Goal: Information Seeking & Learning: Learn about a topic

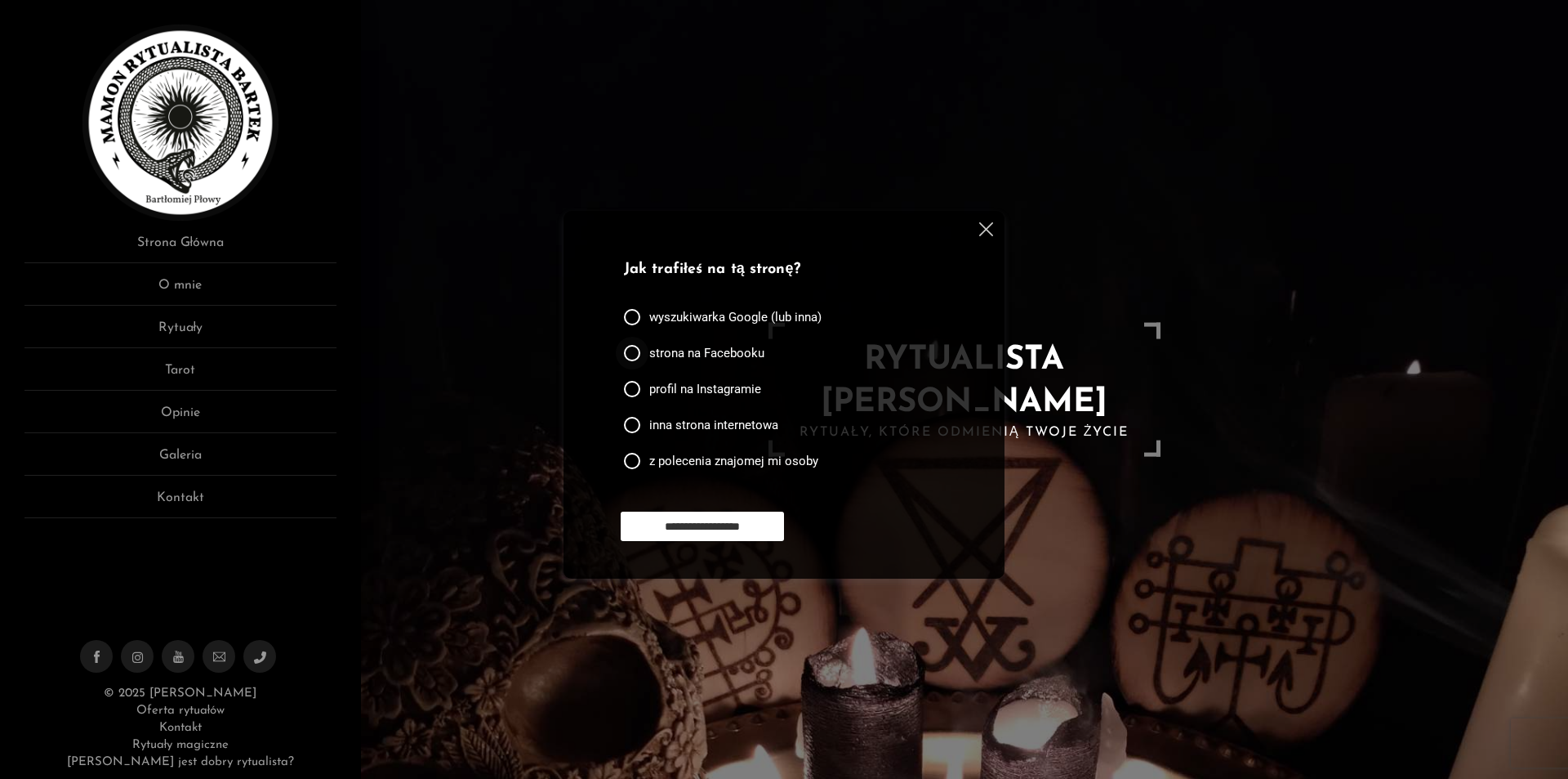
click at [733, 354] on span "strona na Facebooku" at bounding box center [707, 353] width 115 height 16
click at [736, 526] on input "**********" at bounding box center [703, 527] width 163 height 30
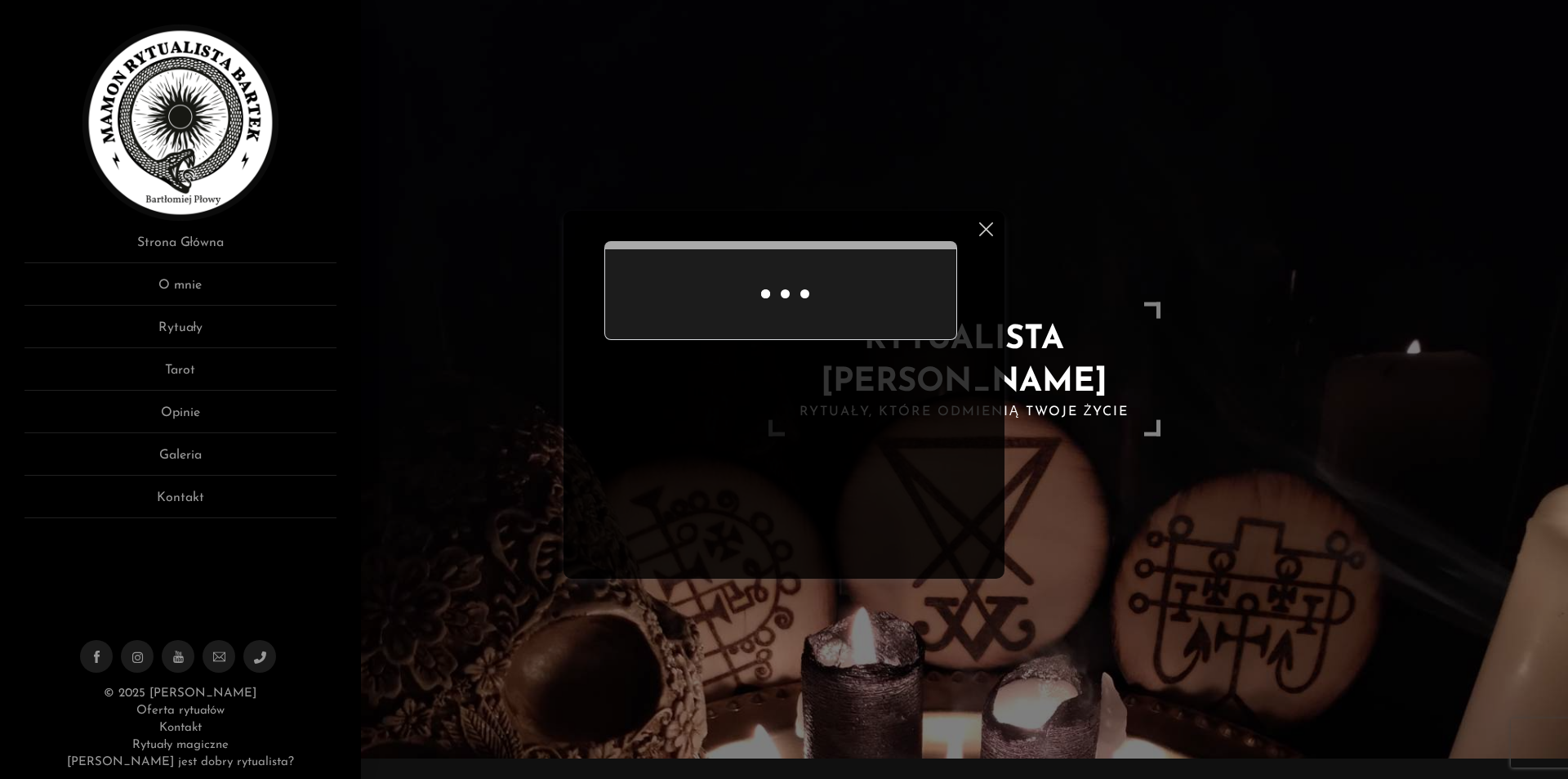
scroll to position [68, 0]
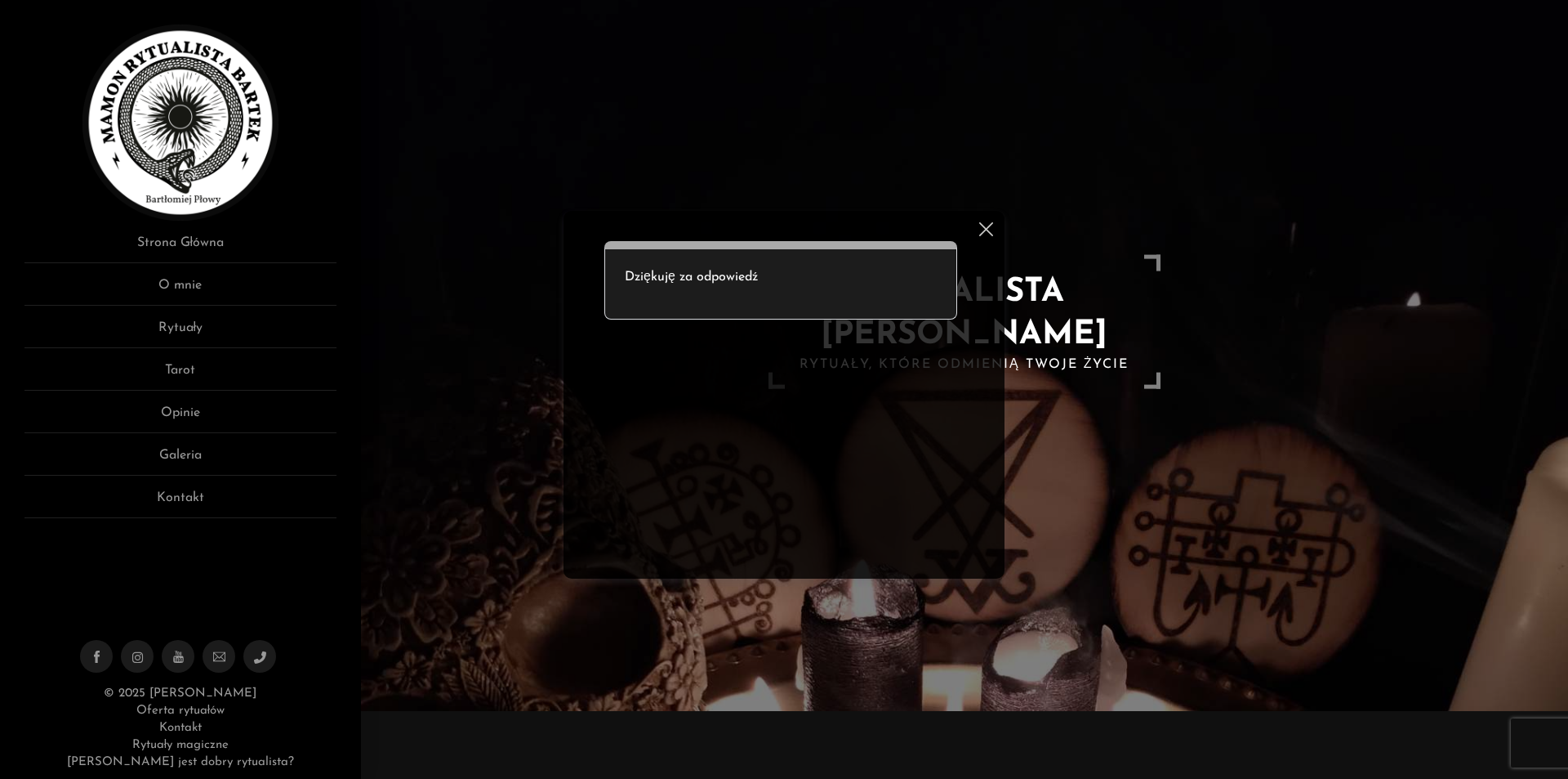
click at [986, 226] on img at bounding box center [987, 229] width 14 height 14
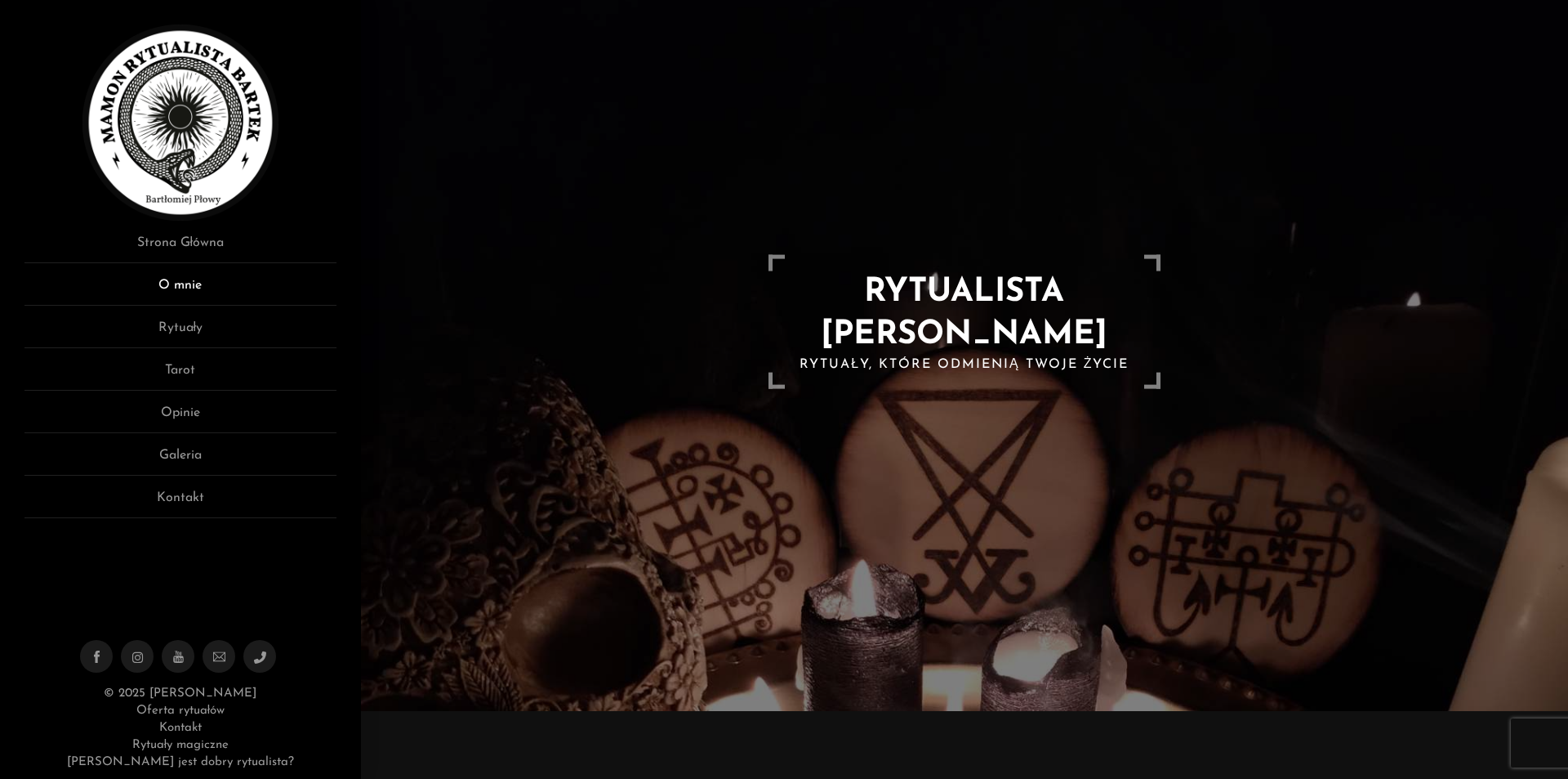
click at [230, 285] on link "O mnie" at bounding box center [180, 291] width 312 height 30
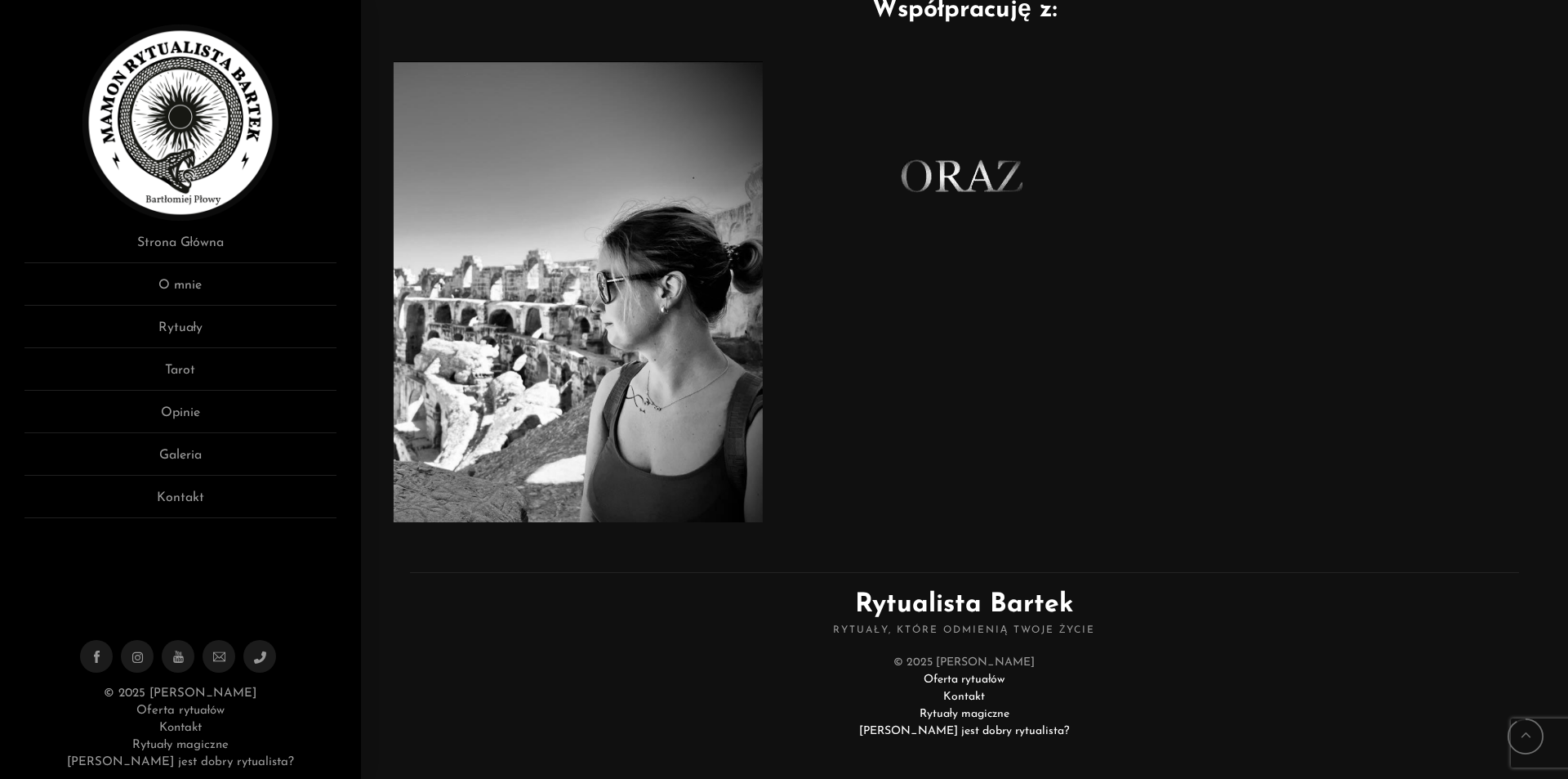
scroll to position [872, 0]
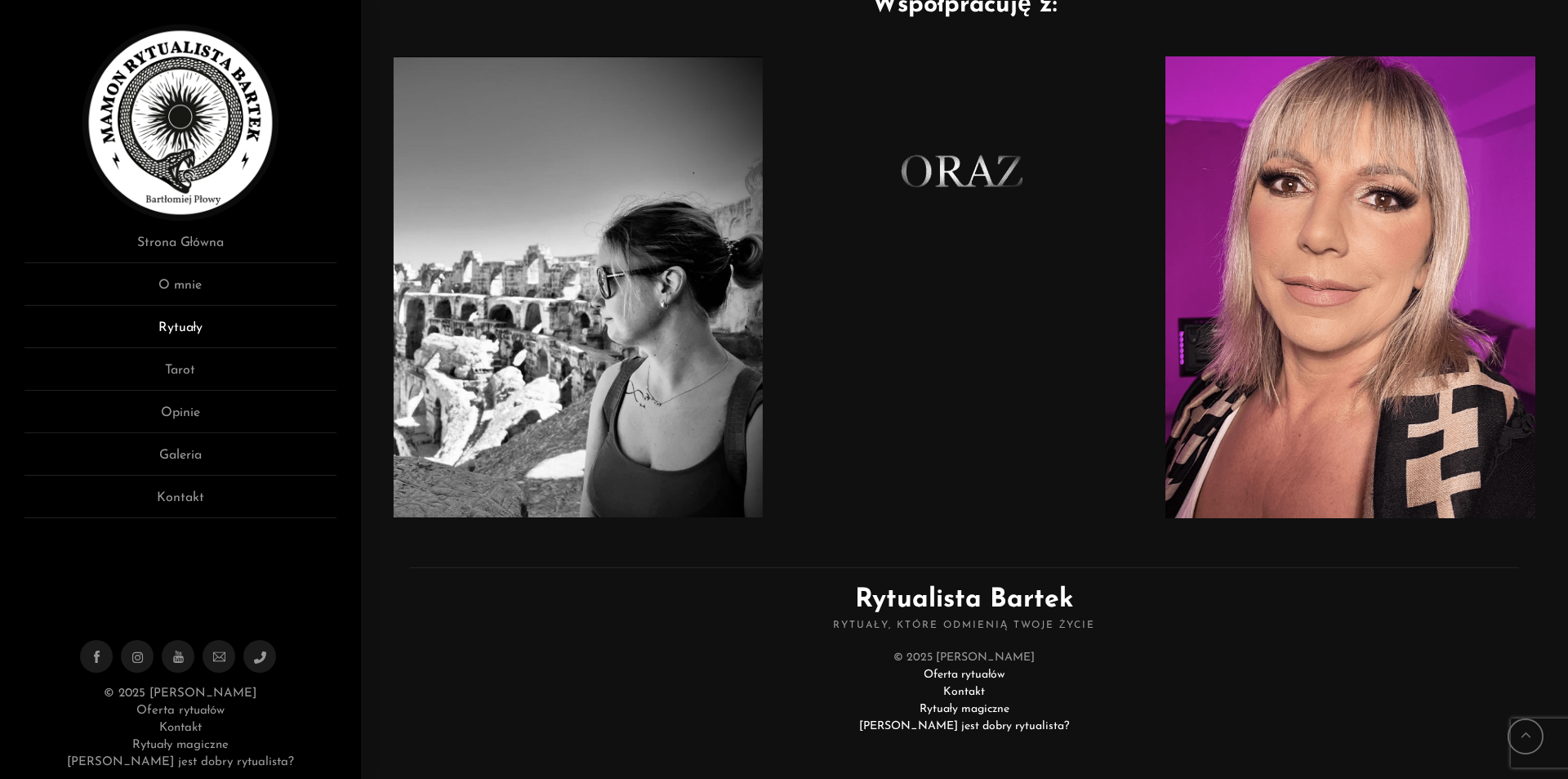
click at [229, 335] on link "Rytuały" at bounding box center [180, 333] width 312 height 30
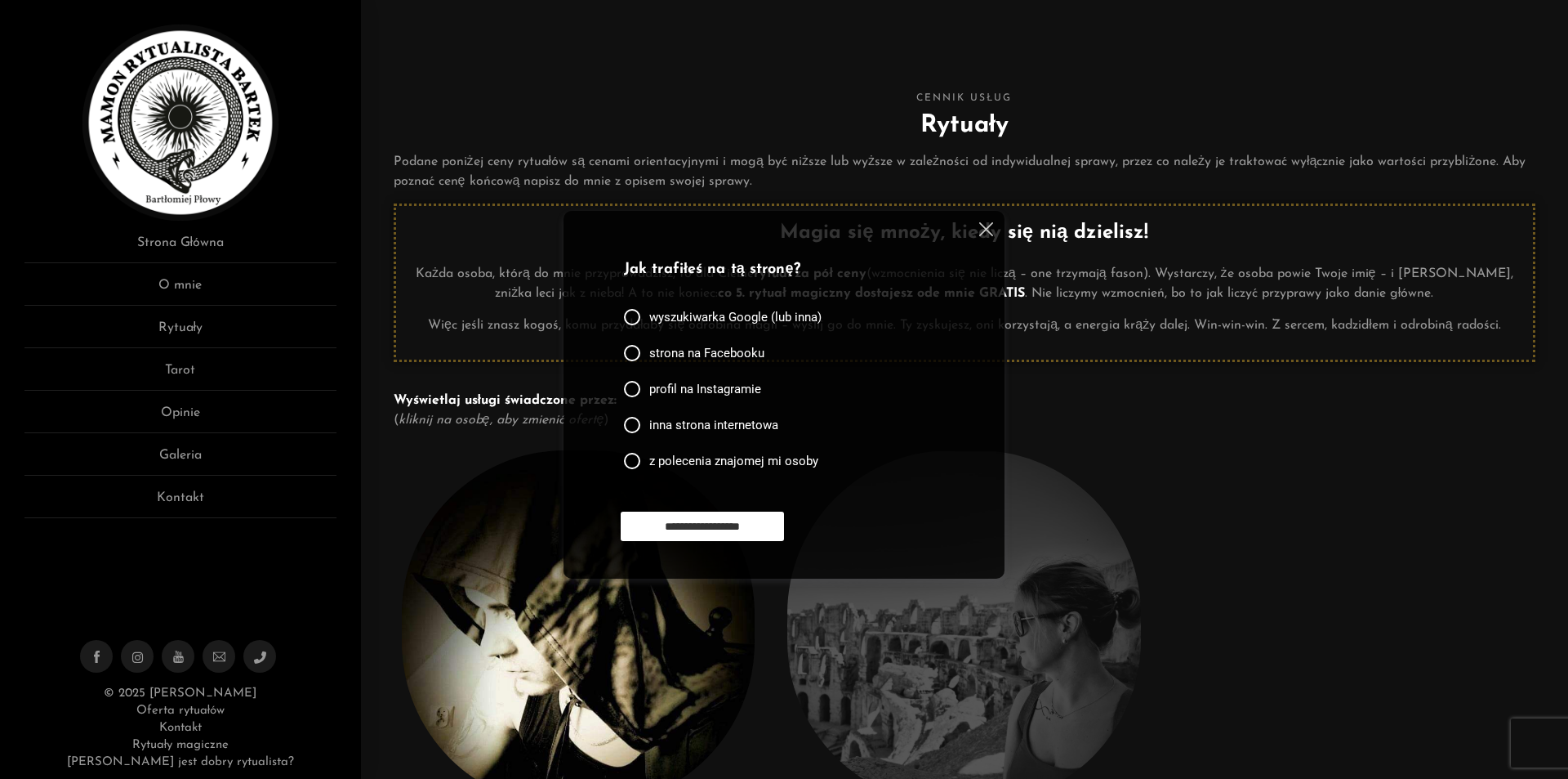
click at [990, 230] on img at bounding box center [987, 229] width 14 height 14
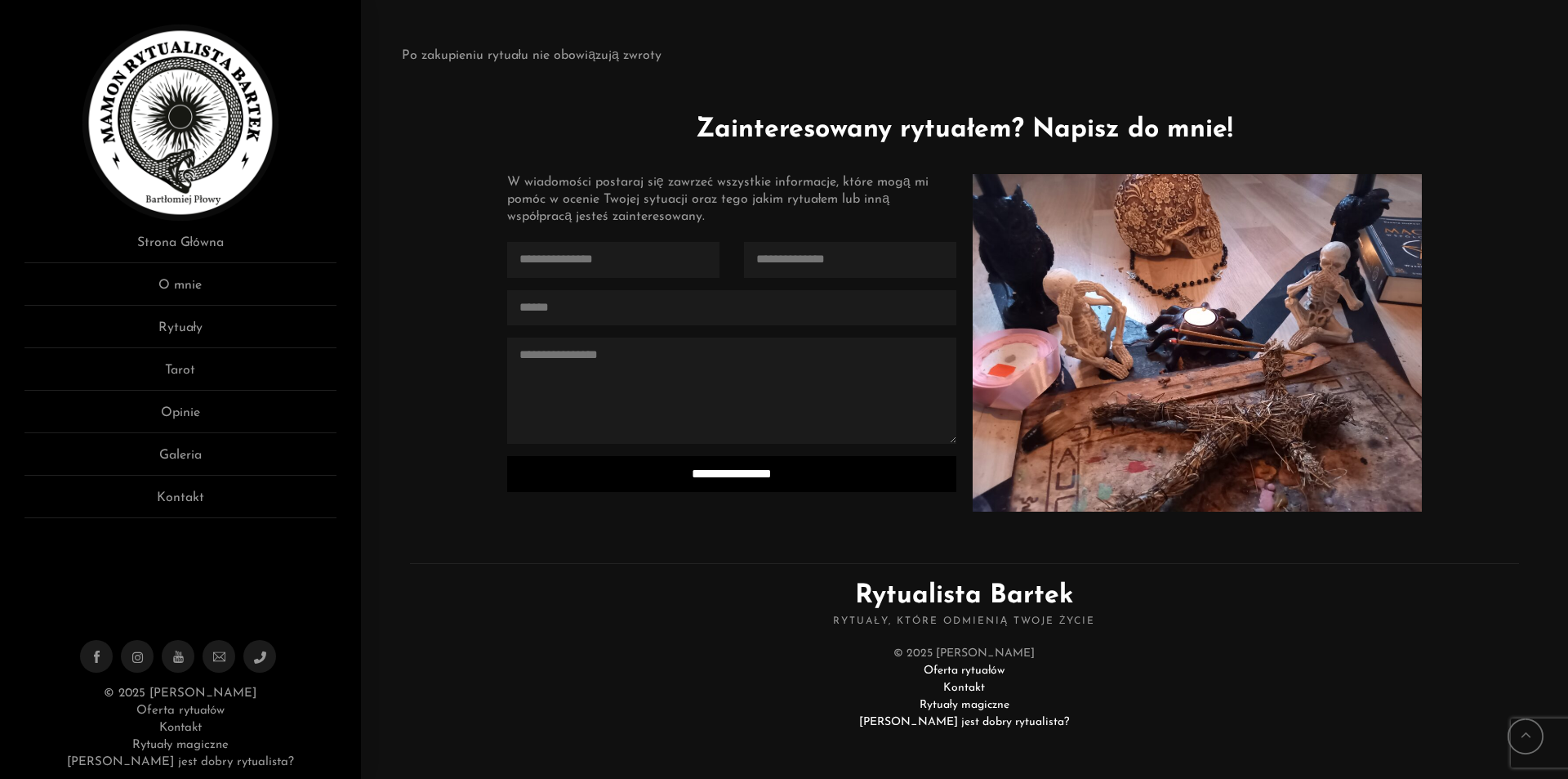
scroll to position [3940, 0]
click at [231, 457] on link "Galeria" at bounding box center [180, 460] width 312 height 30
click at [192, 404] on link "Opinie" at bounding box center [180, 418] width 312 height 30
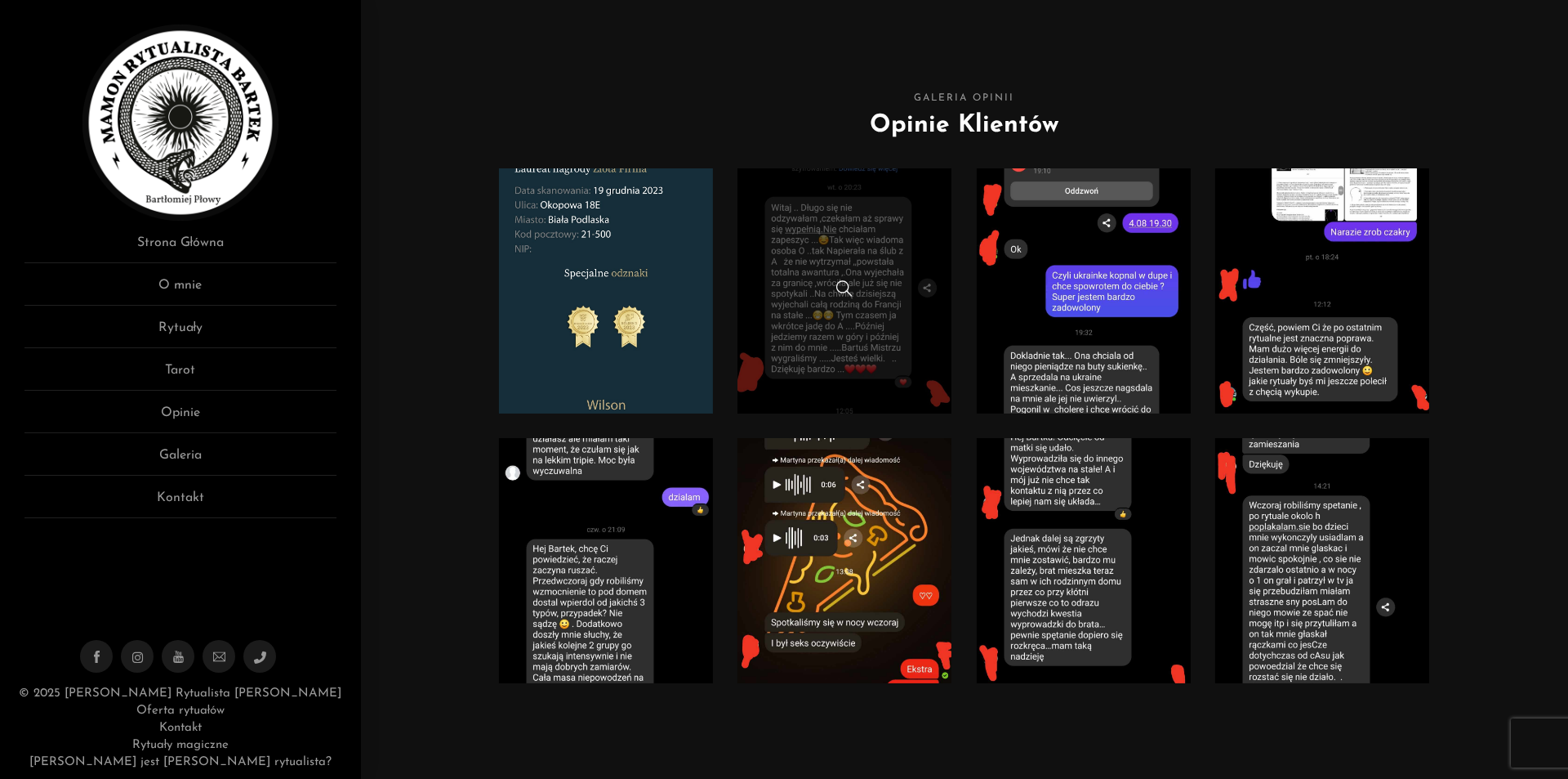
click at [888, 350] on link at bounding box center [845, 291] width 215 height 245
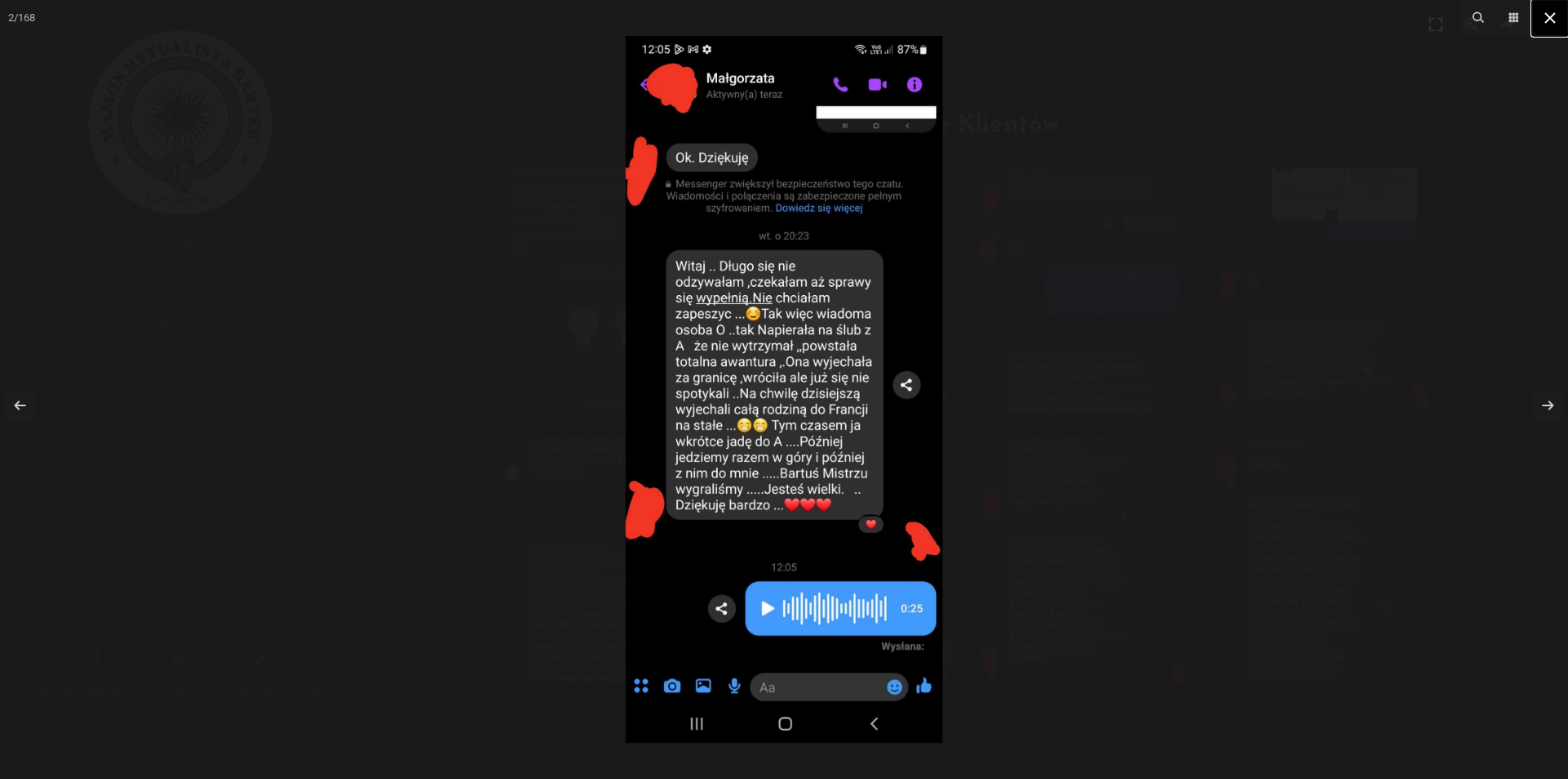
click at [1536, 21] on button at bounding box center [1550, 18] width 36 height 36
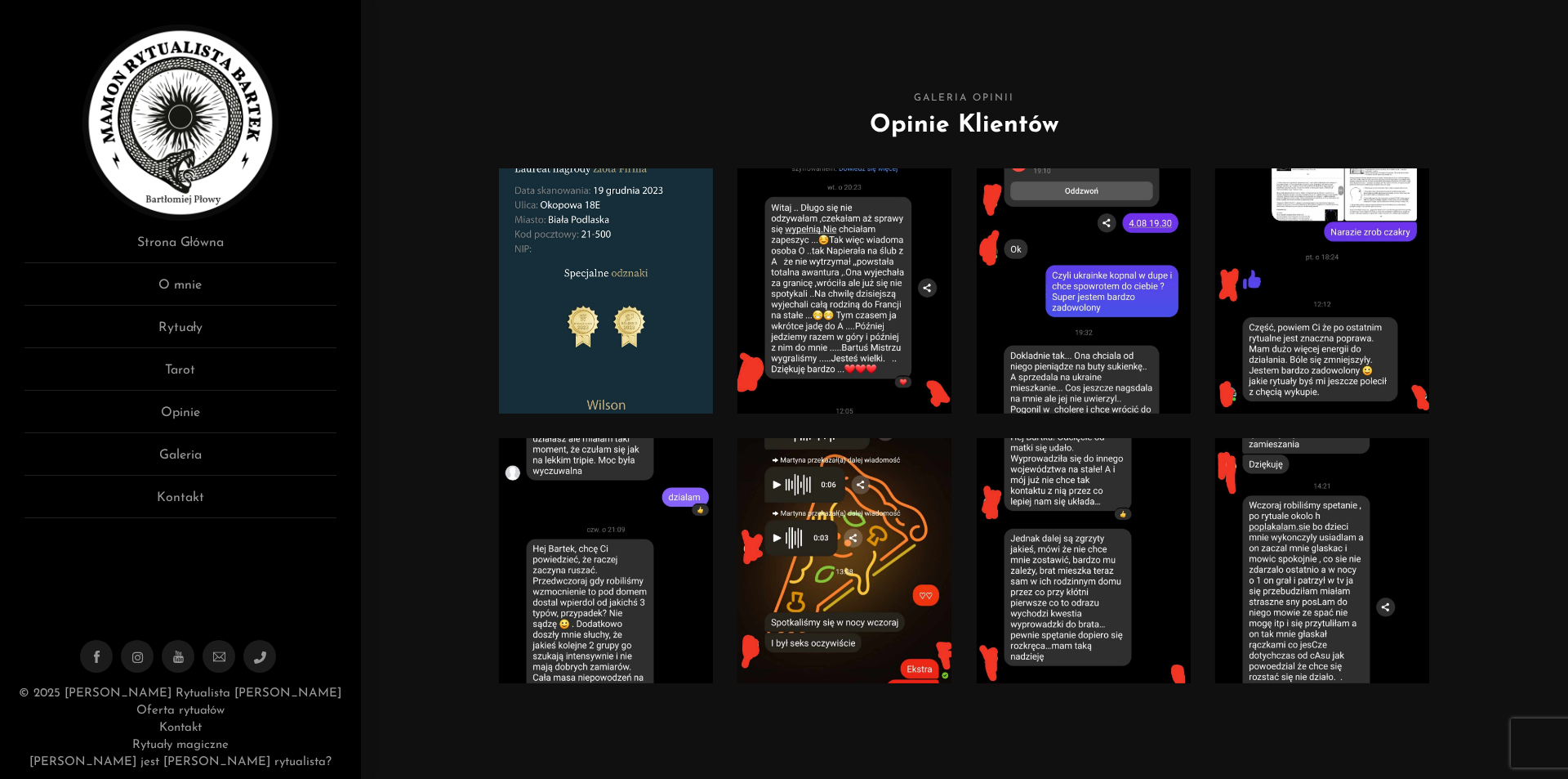
click at [1119, 327] on link at bounding box center [1084, 291] width 215 height 245
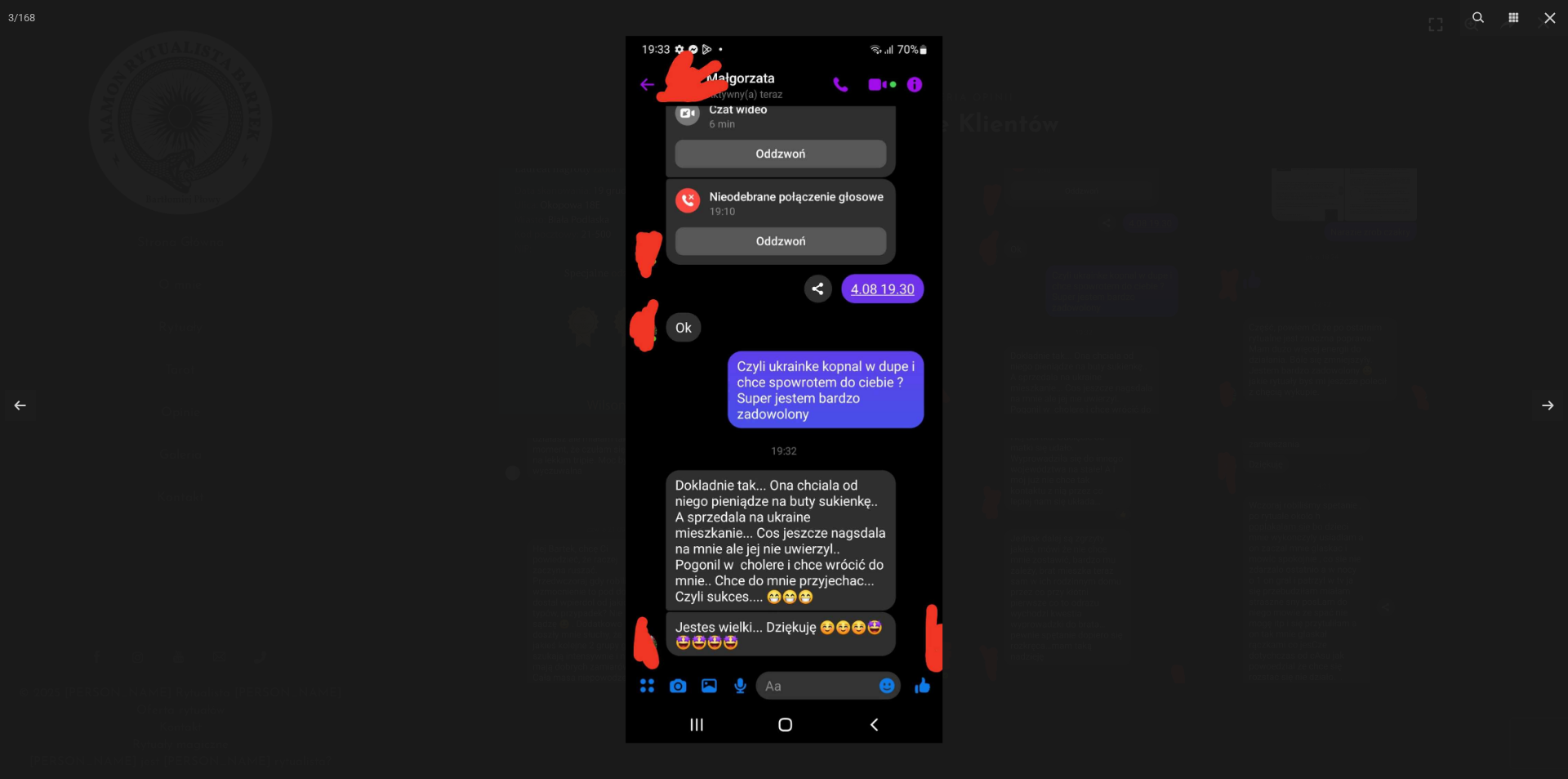
click at [1158, 299] on div at bounding box center [784, 390] width 1568 height 779
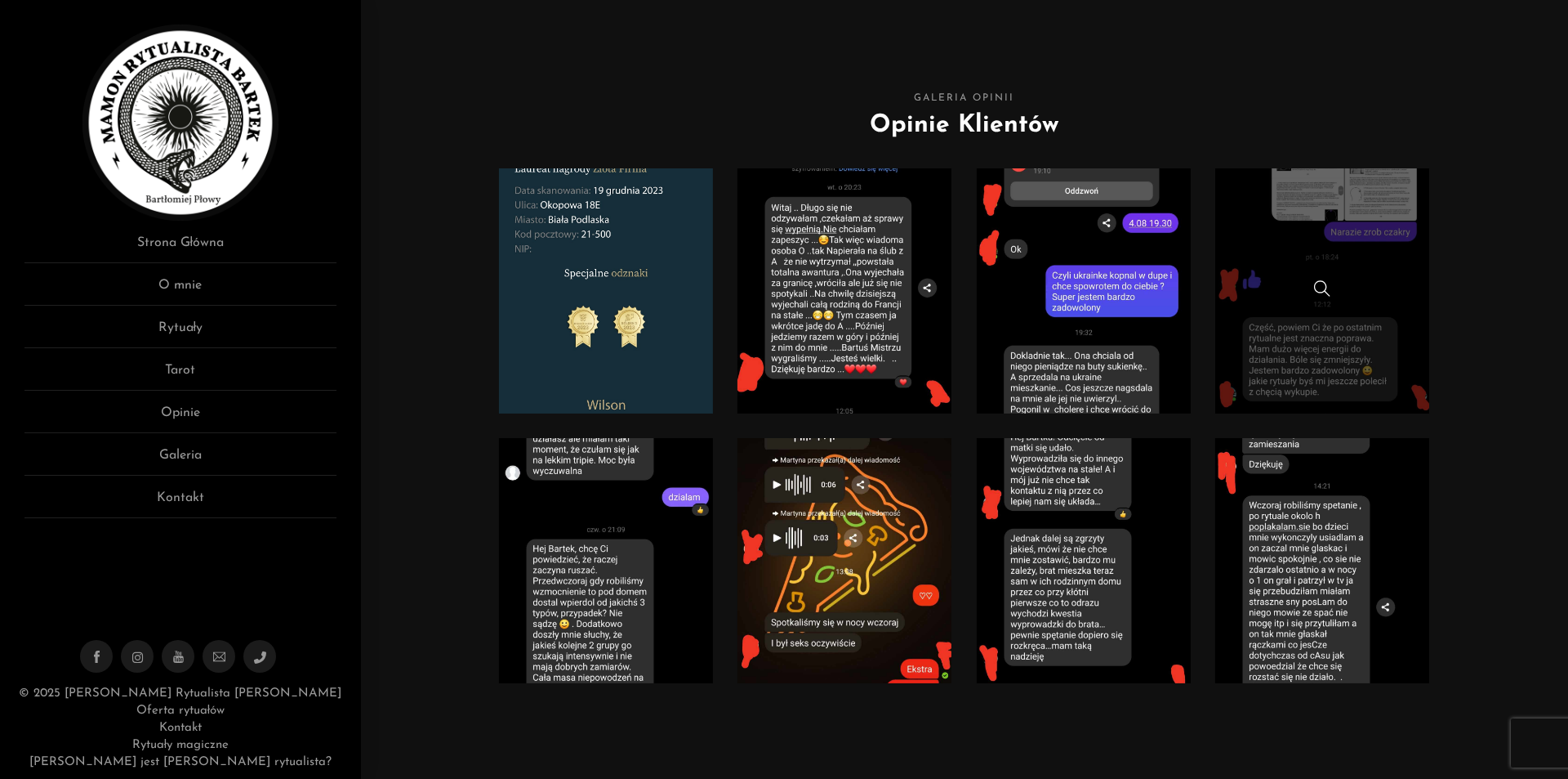
click at [1391, 357] on link at bounding box center [1323, 291] width 215 height 245
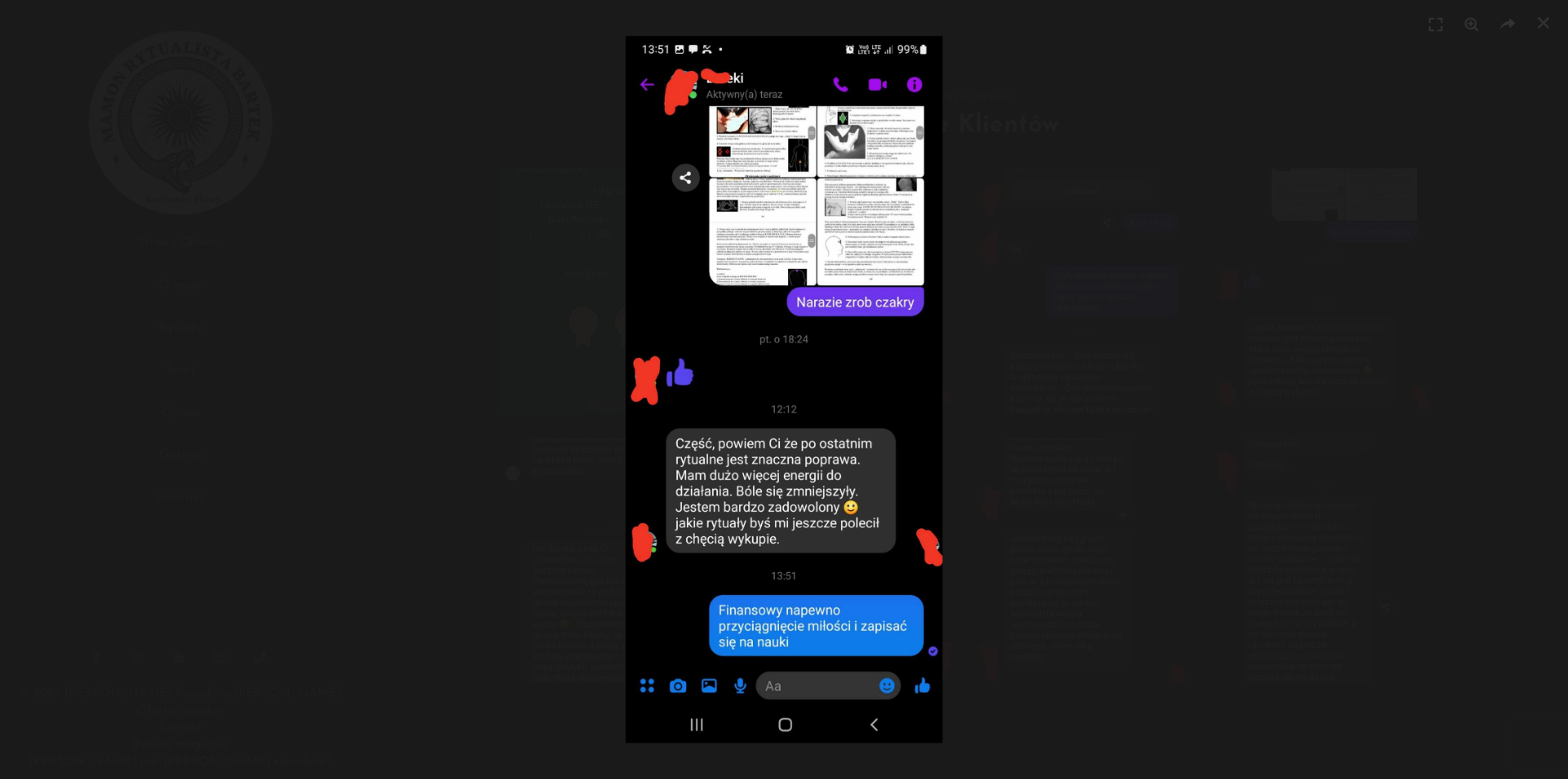
click at [1384, 344] on div at bounding box center [784, 390] width 1568 height 779
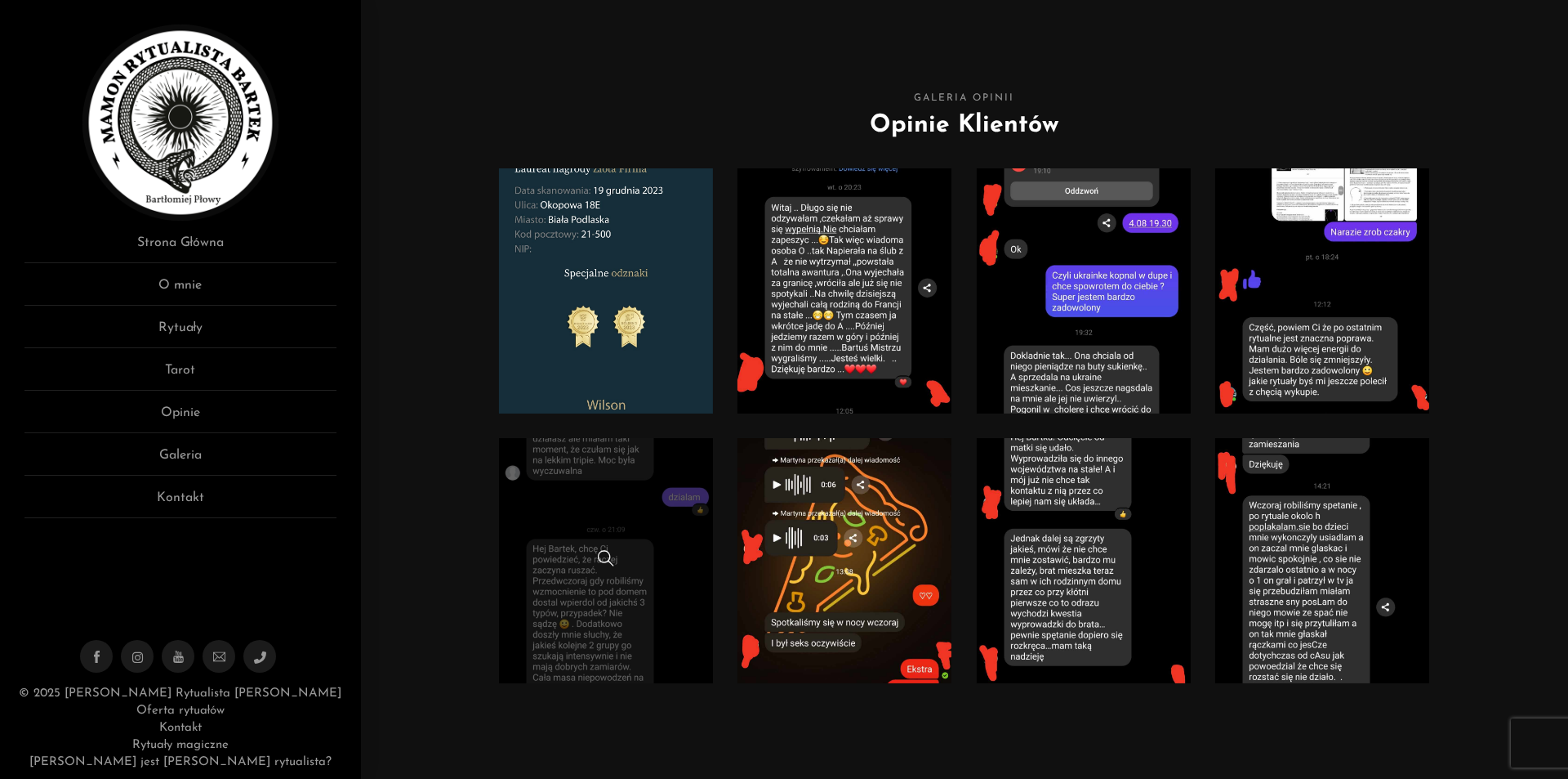
click at [654, 608] on link at bounding box center [606, 561] width 215 height 245
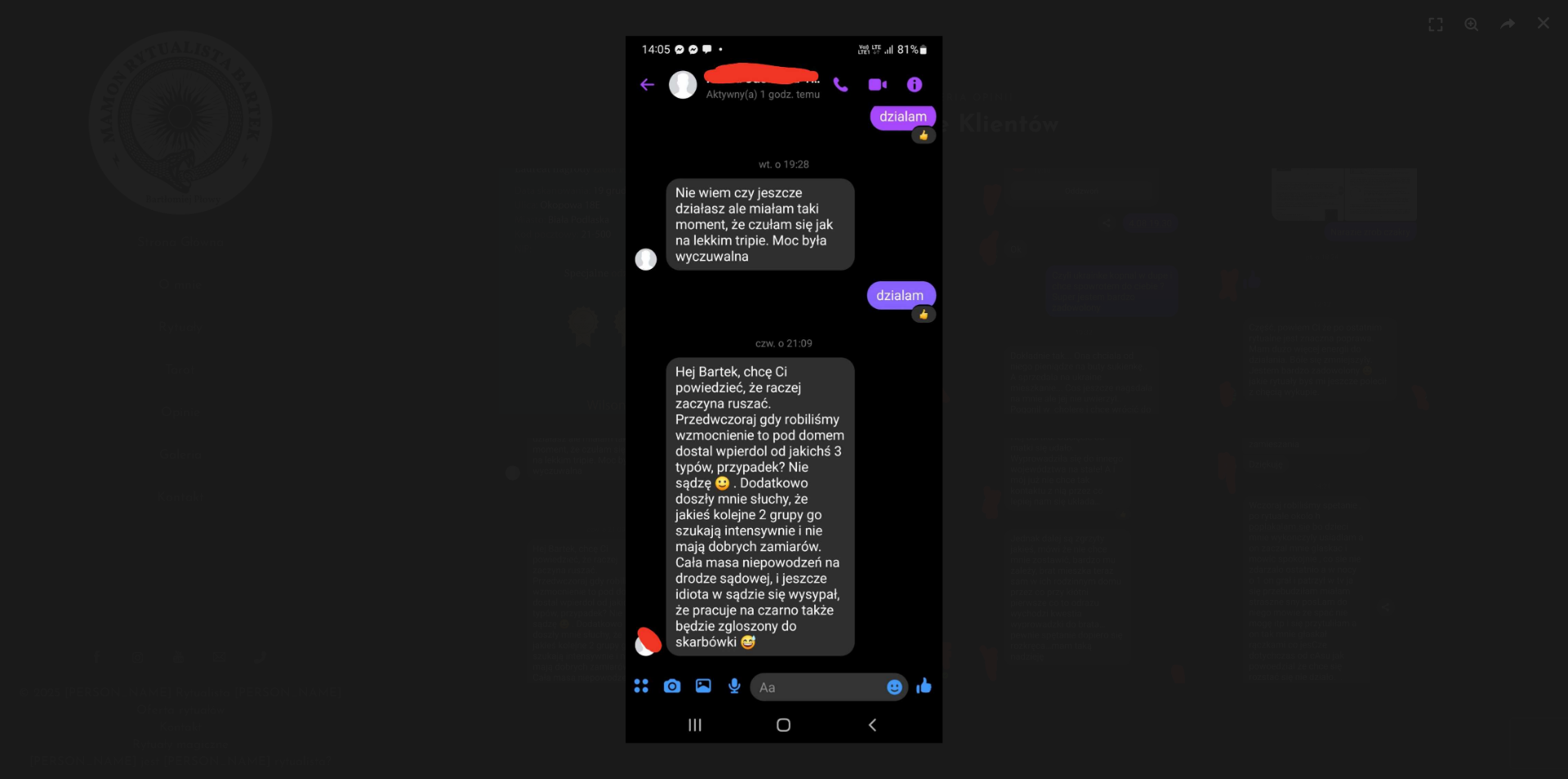
click at [1174, 283] on div at bounding box center [784, 390] width 1568 height 779
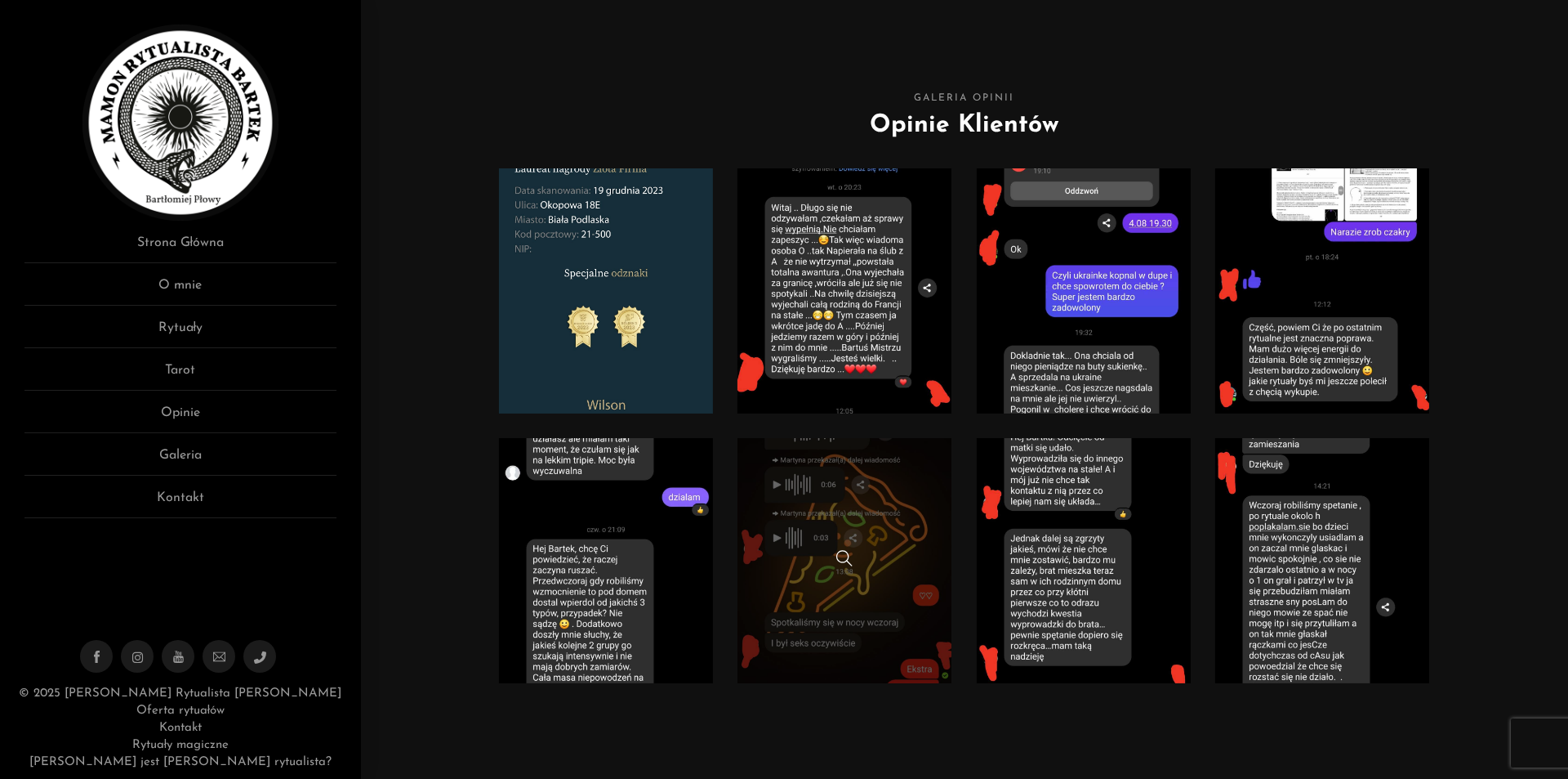
click at [853, 609] on link at bounding box center [845, 561] width 215 height 245
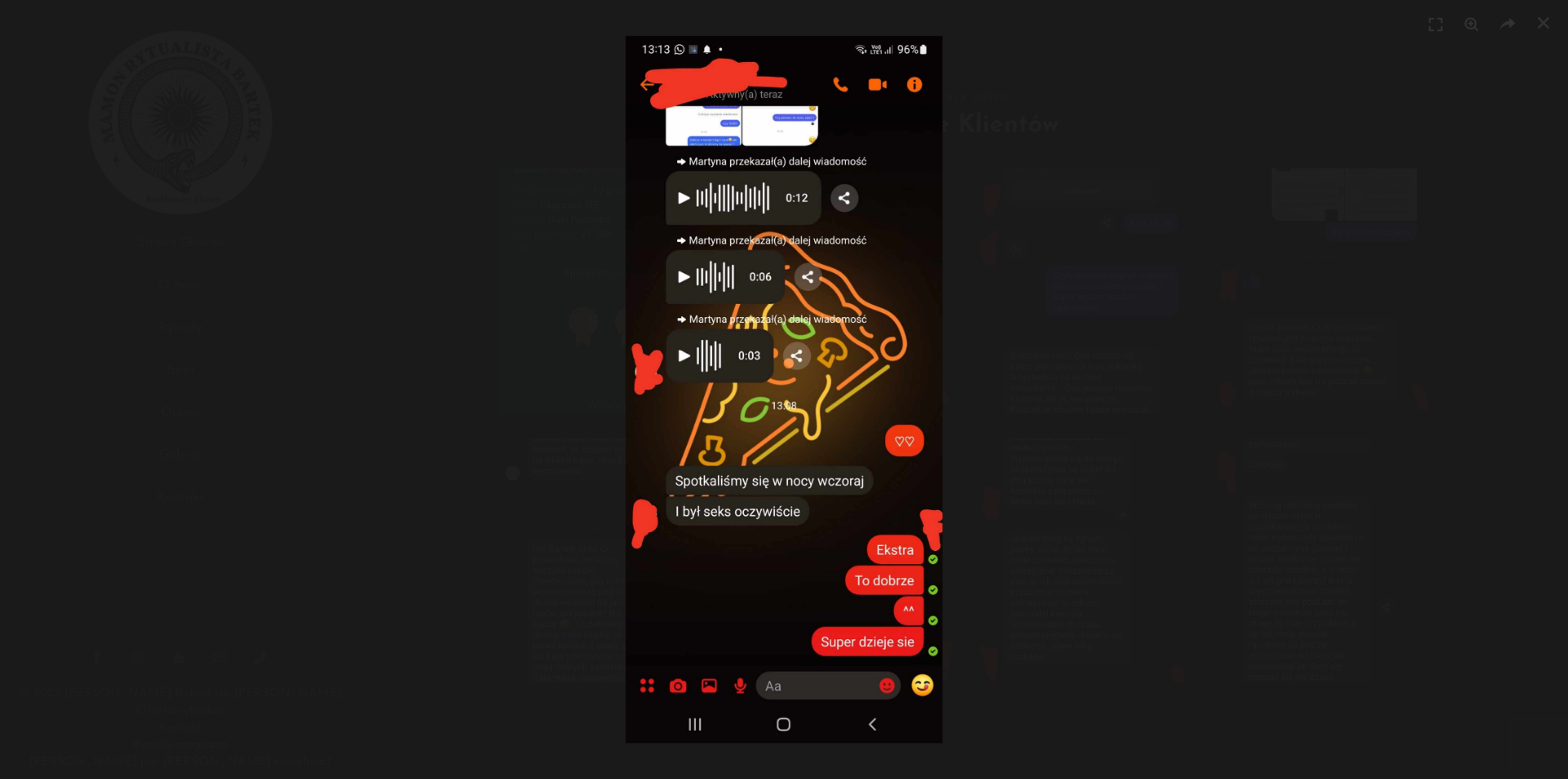
click at [1156, 489] on div at bounding box center [784, 390] width 1568 height 779
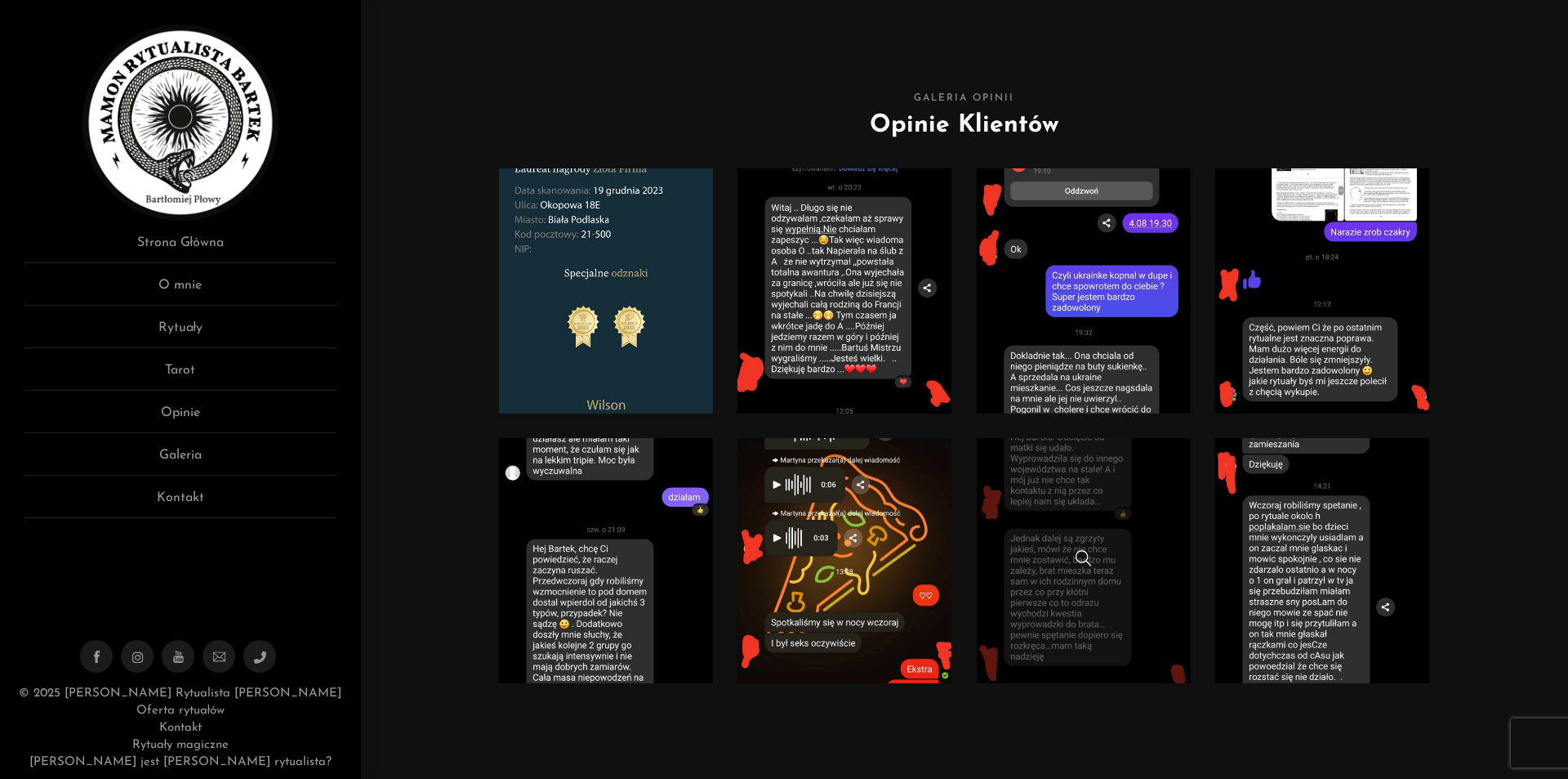
click at [1113, 594] on link at bounding box center [1084, 561] width 215 height 245
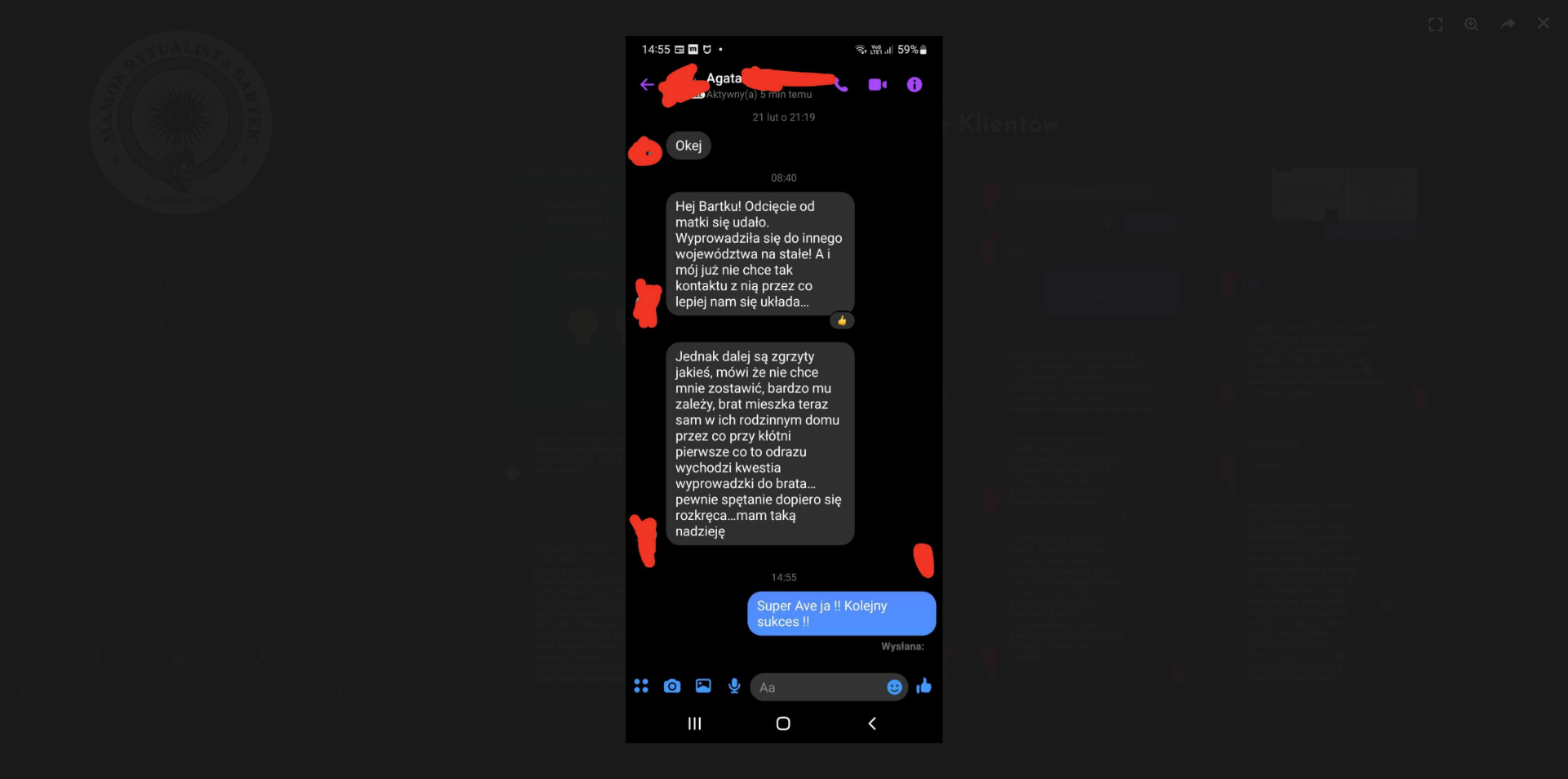
click at [1238, 354] on div at bounding box center [784, 390] width 1568 height 779
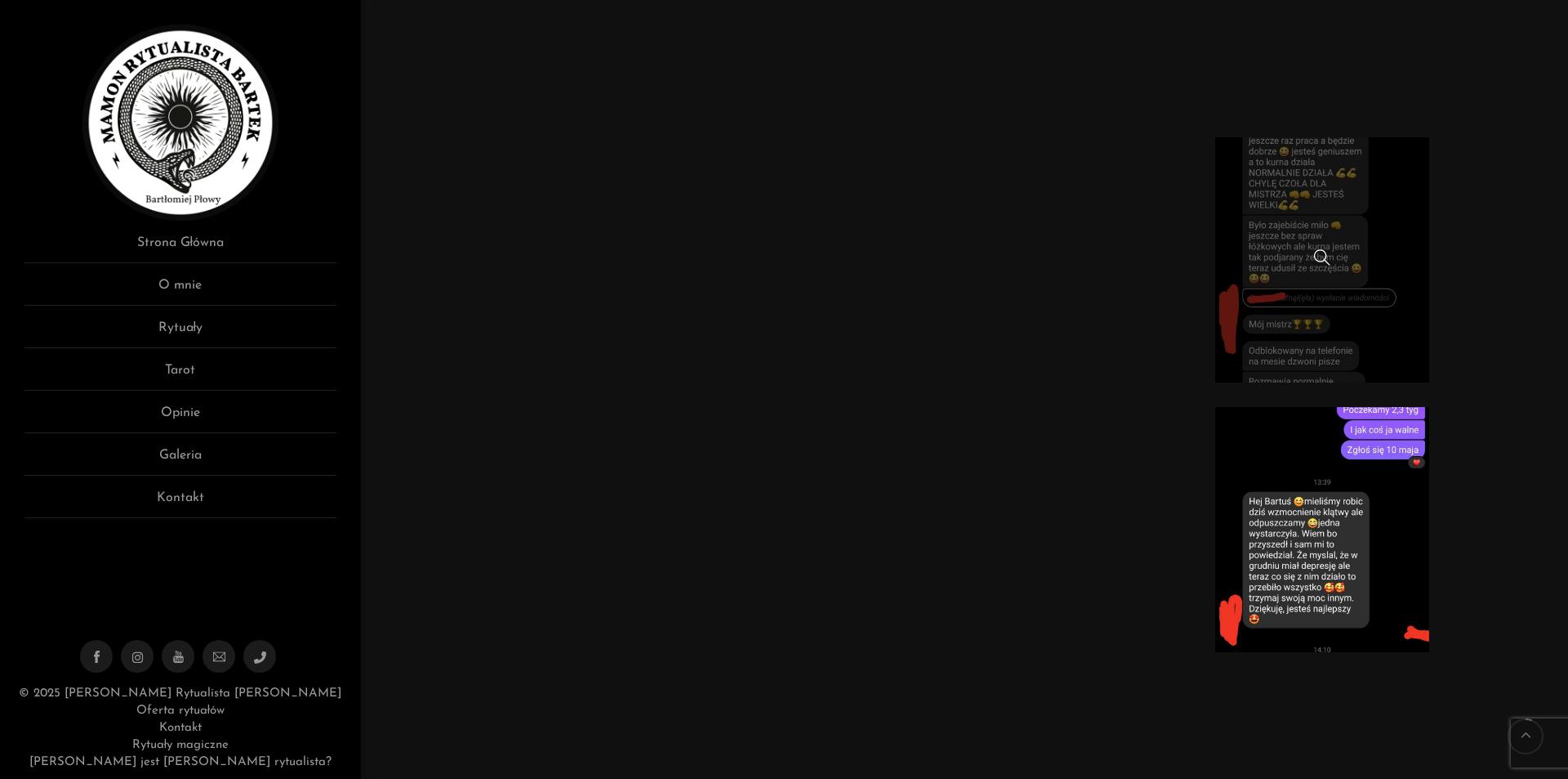
scroll to position [872, 0]
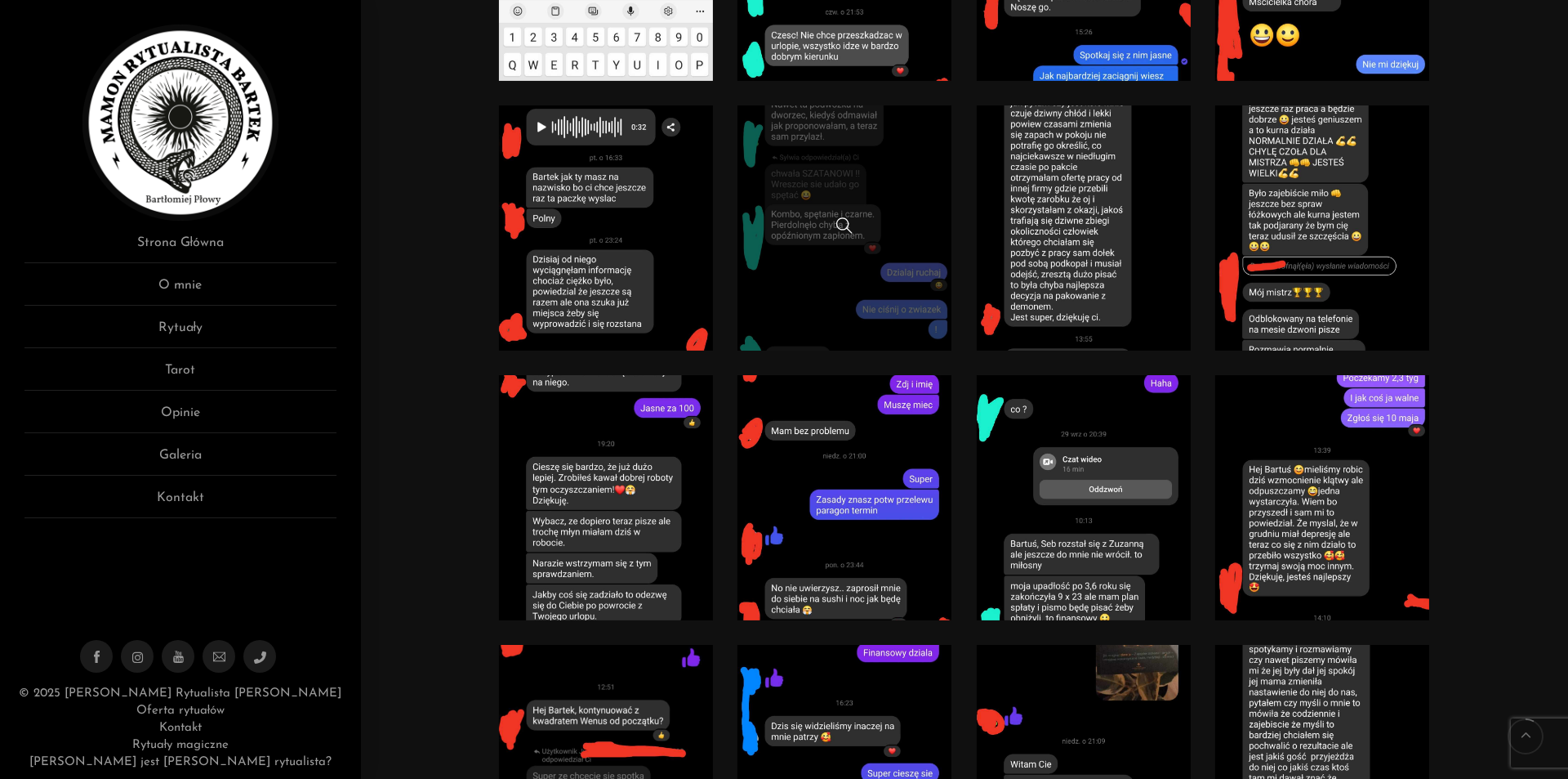
click at [851, 280] on link at bounding box center [845, 228] width 215 height 245
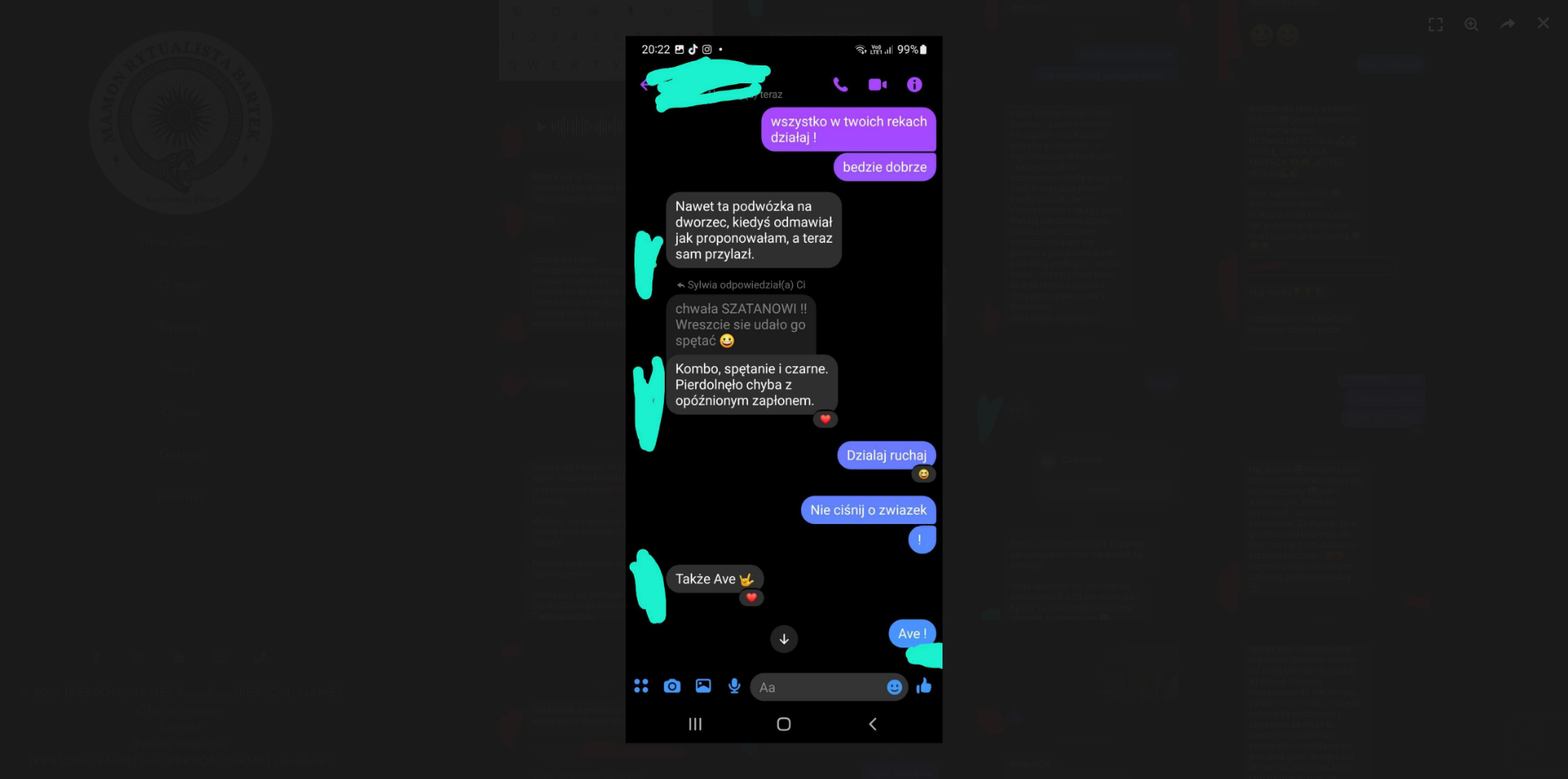
click at [1128, 292] on div at bounding box center [784, 390] width 1568 height 779
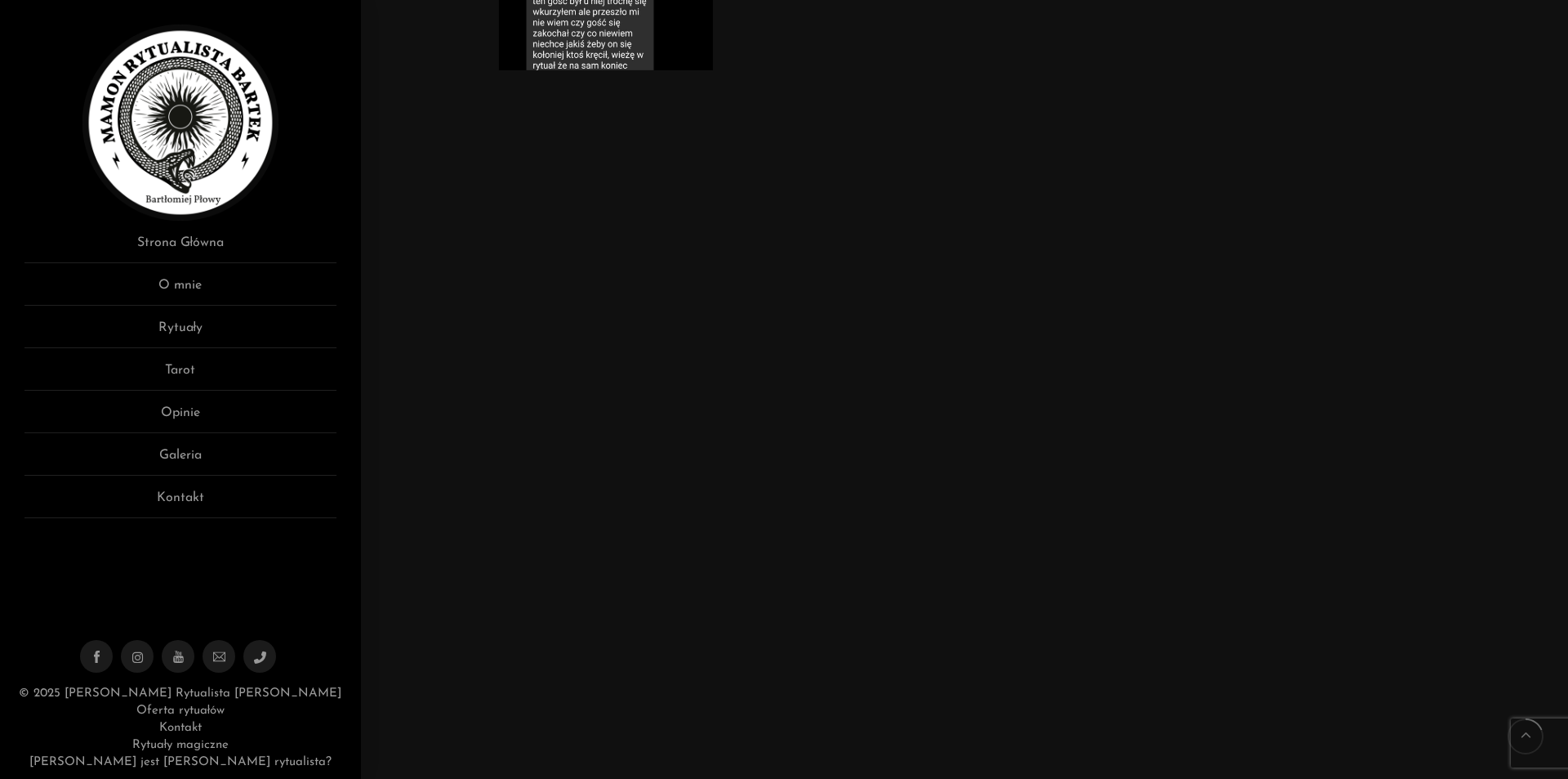
scroll to position [2180, 0]
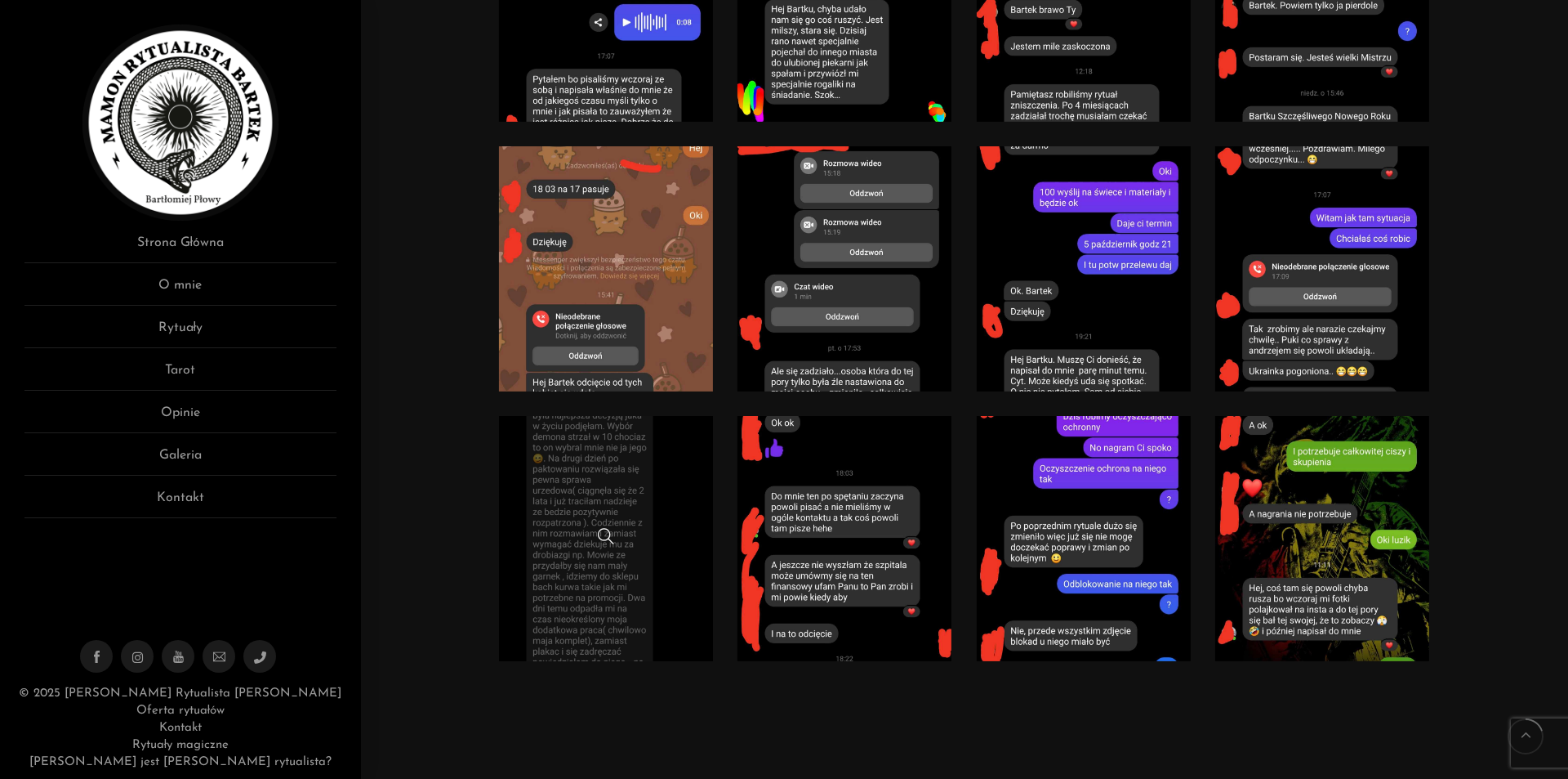
click at [598, 538] on span at bounding box center [606, 536] width 16 height 16
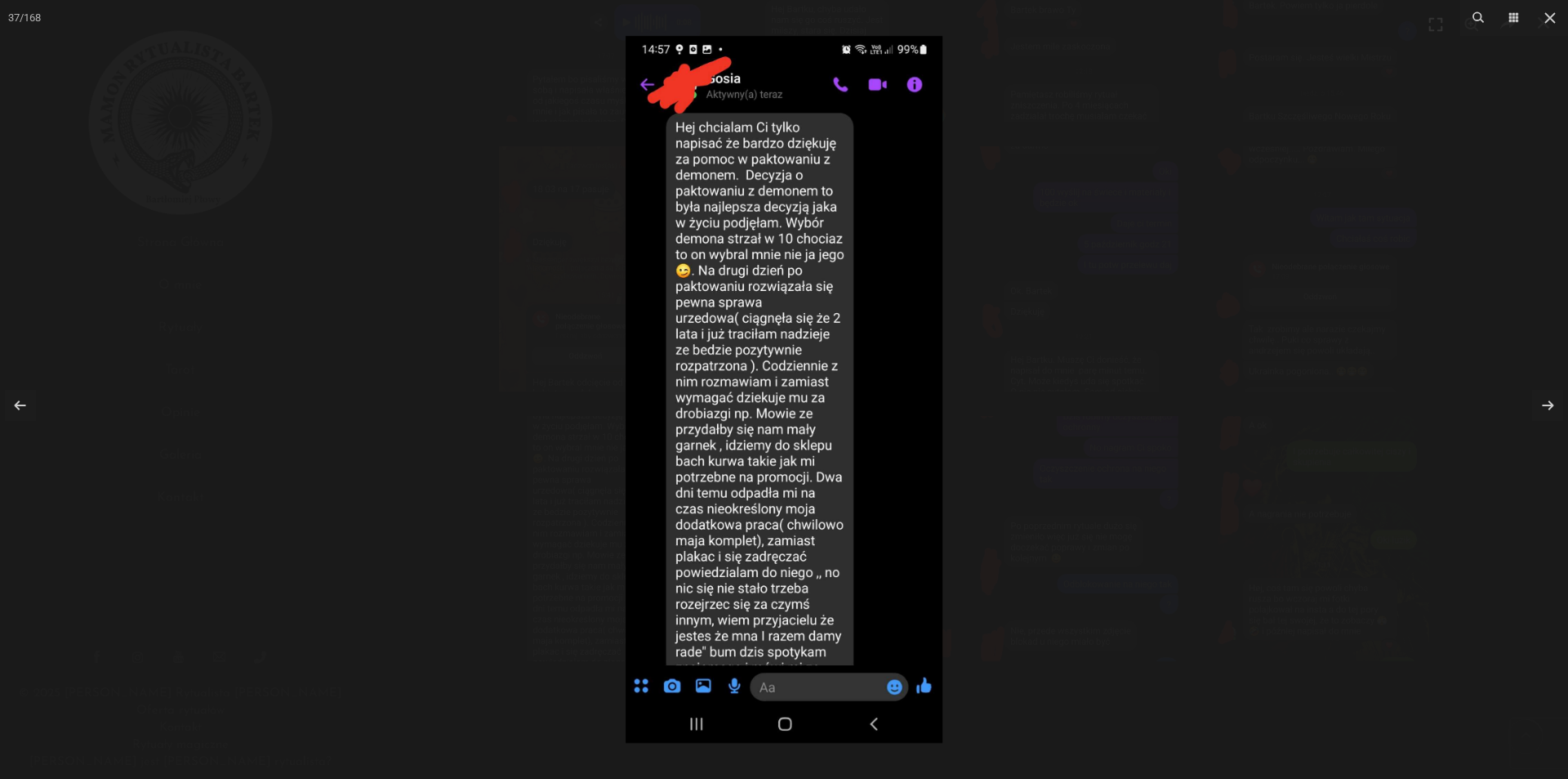
click at [1015, 515] on div at bounding box center [784, 390] width 1568 height 779
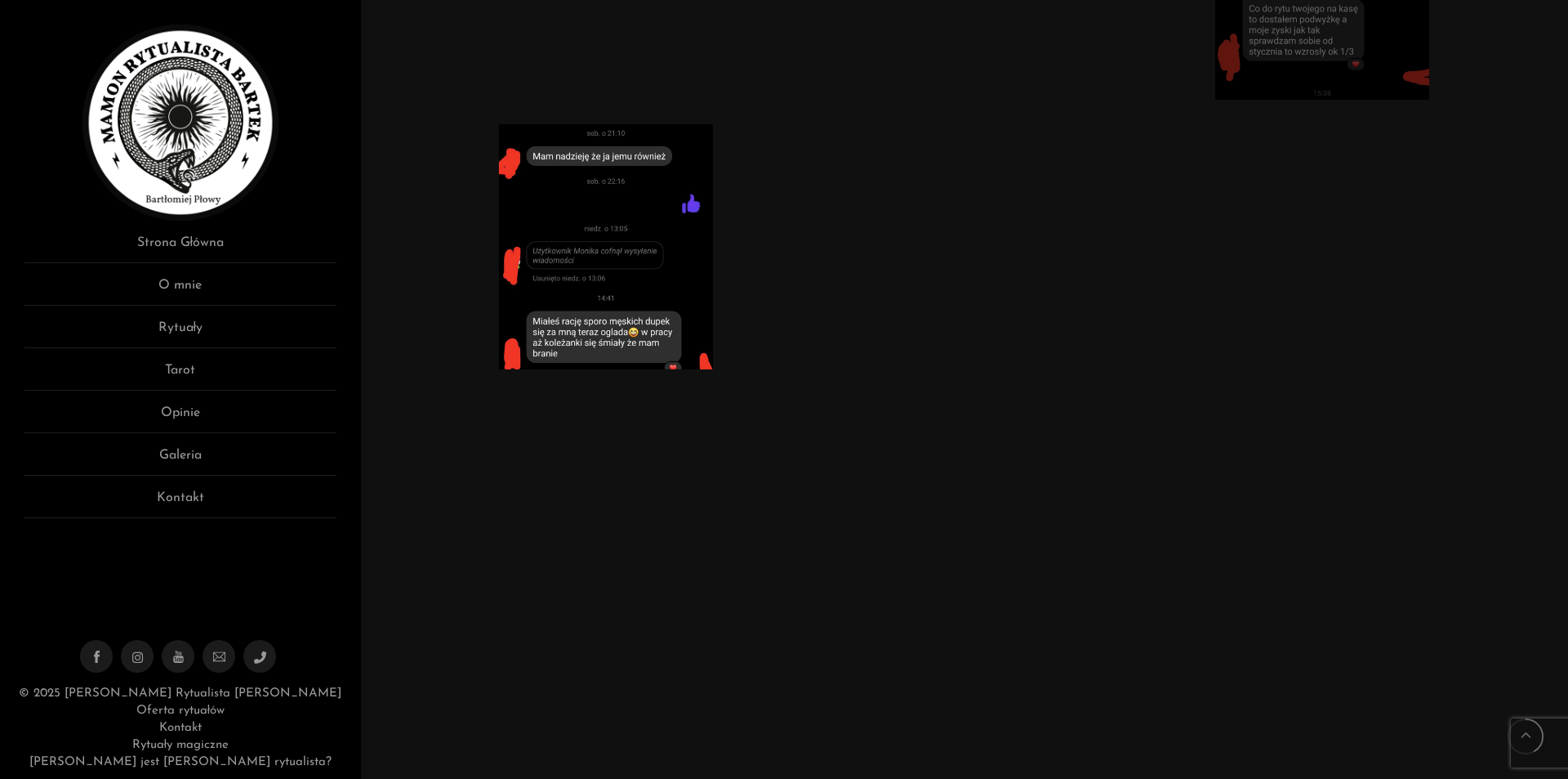
scroll to position [4796, 0]
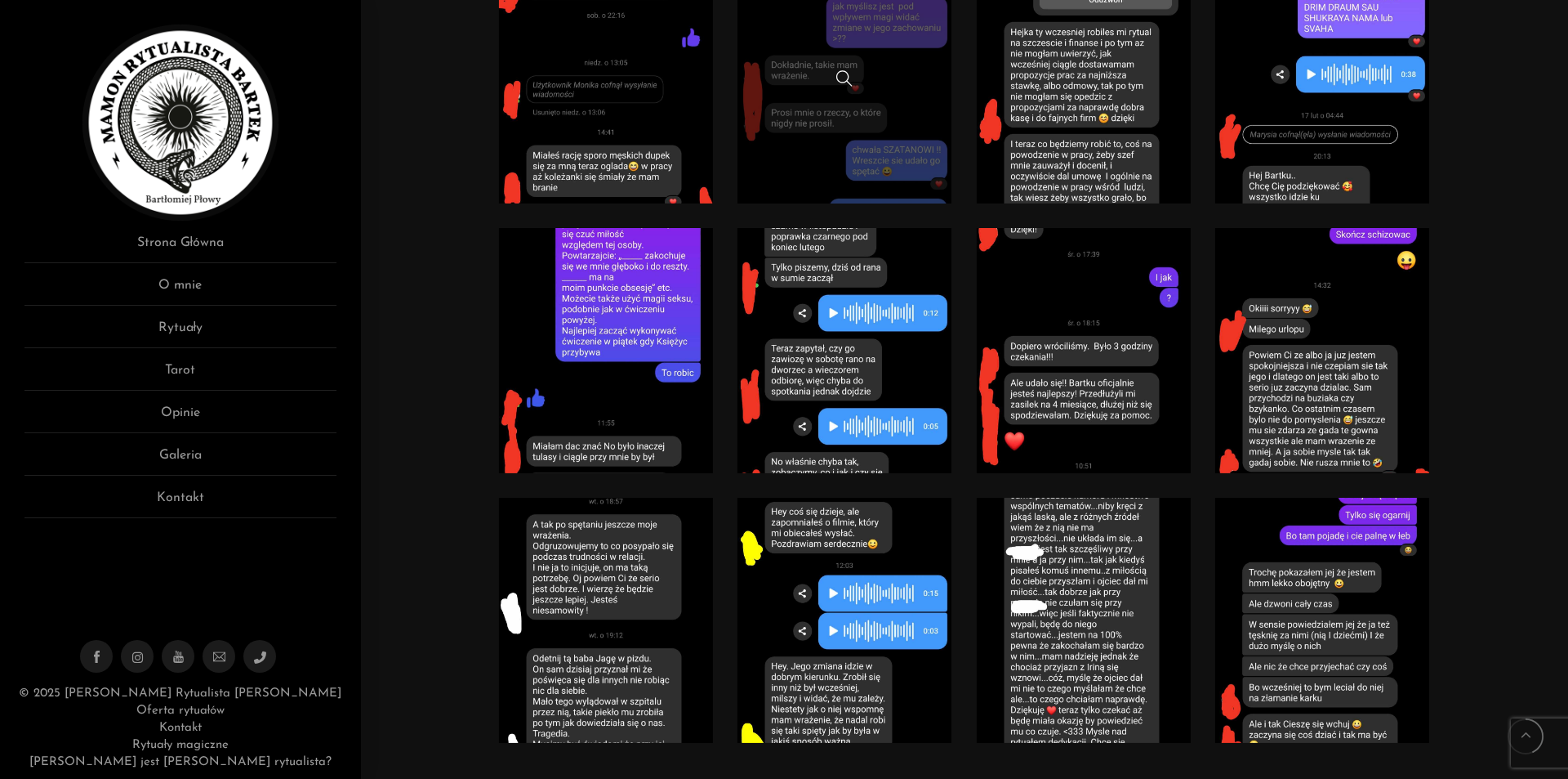
click at [867, 143] on link at bounding box center [845, 81] width 215 height 245
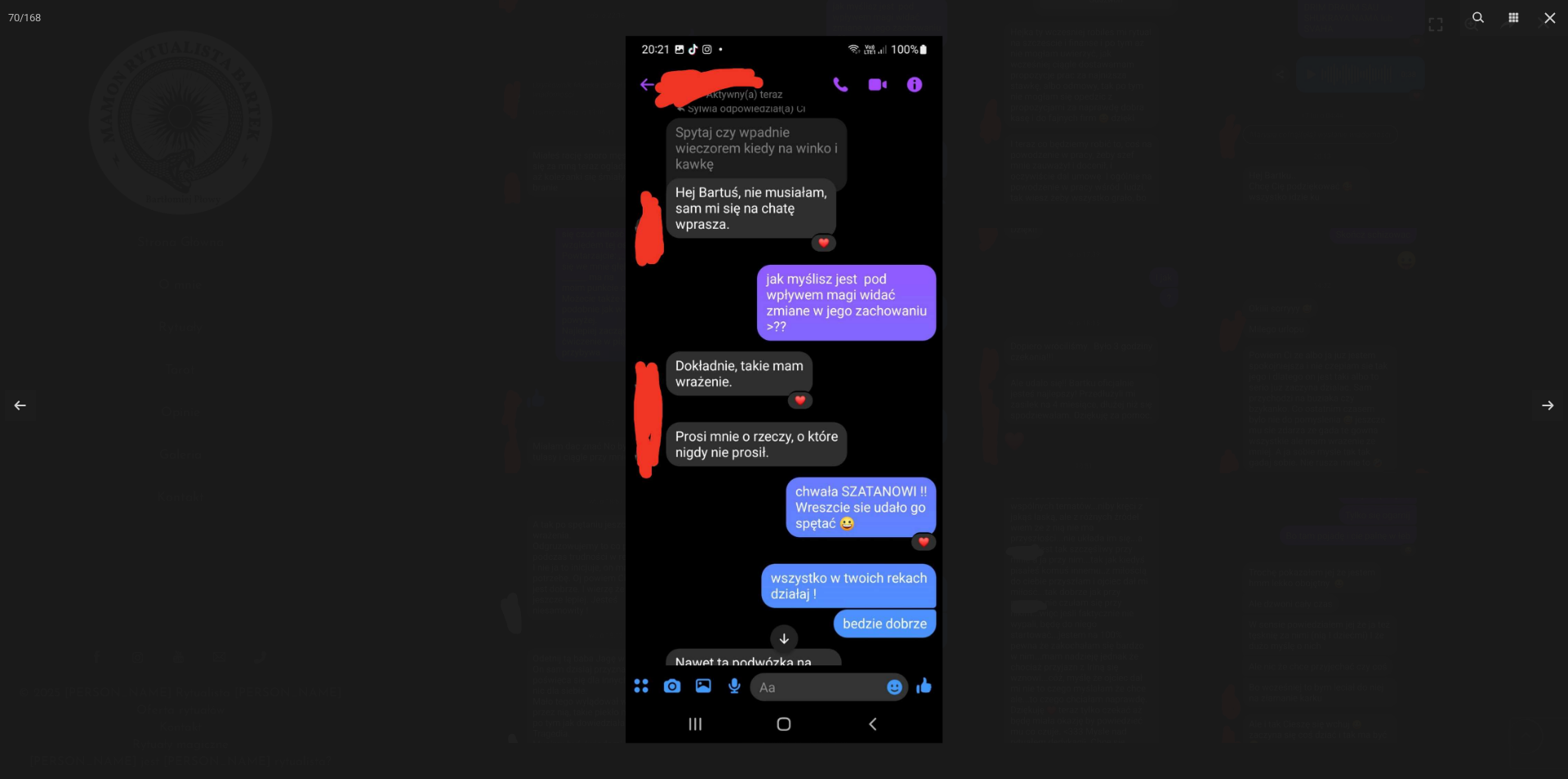
click at [1064, 416] on div at bounding box center [784, 390] width 1568 height 779
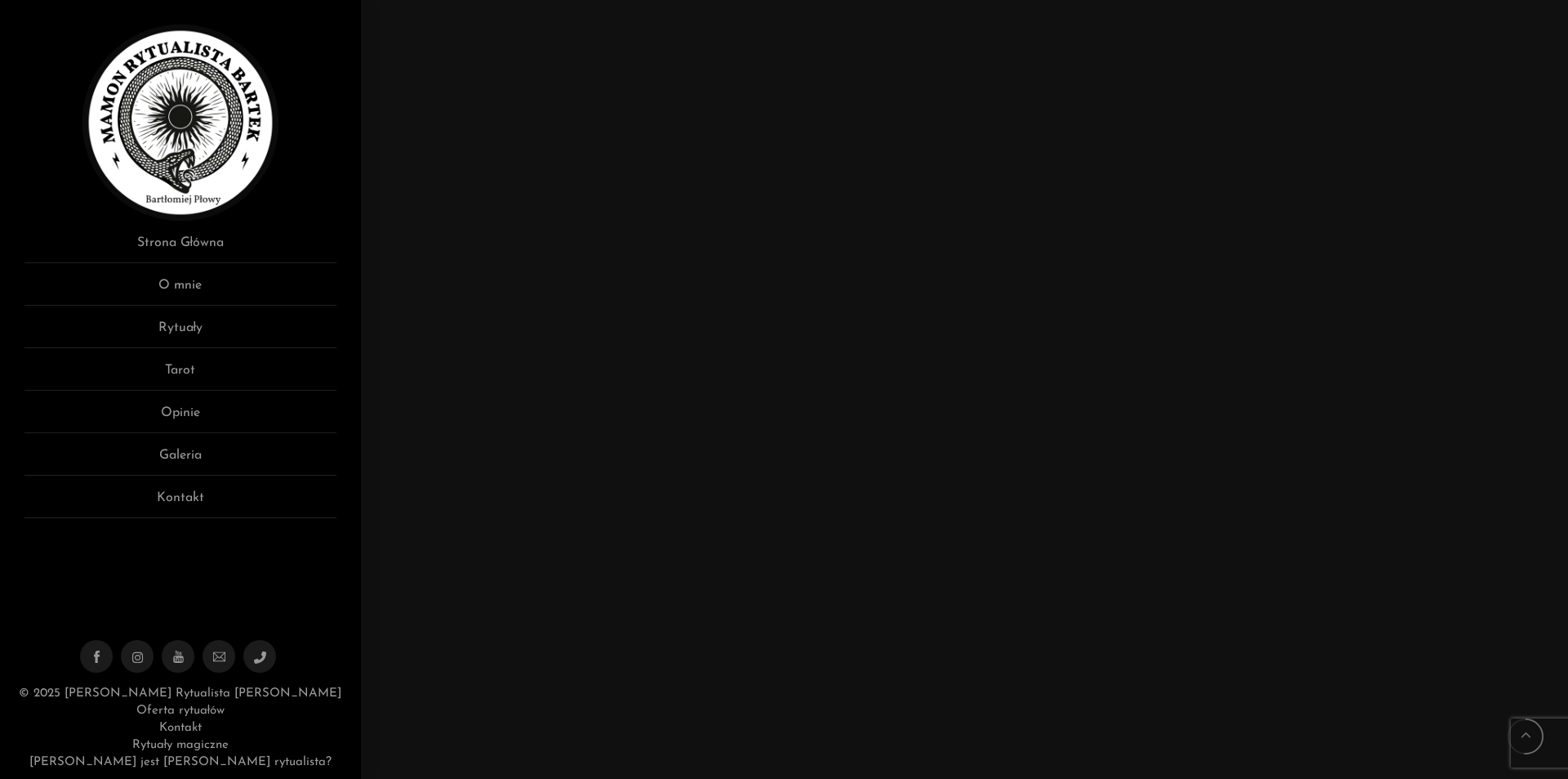
scroll to position [5626, 0]
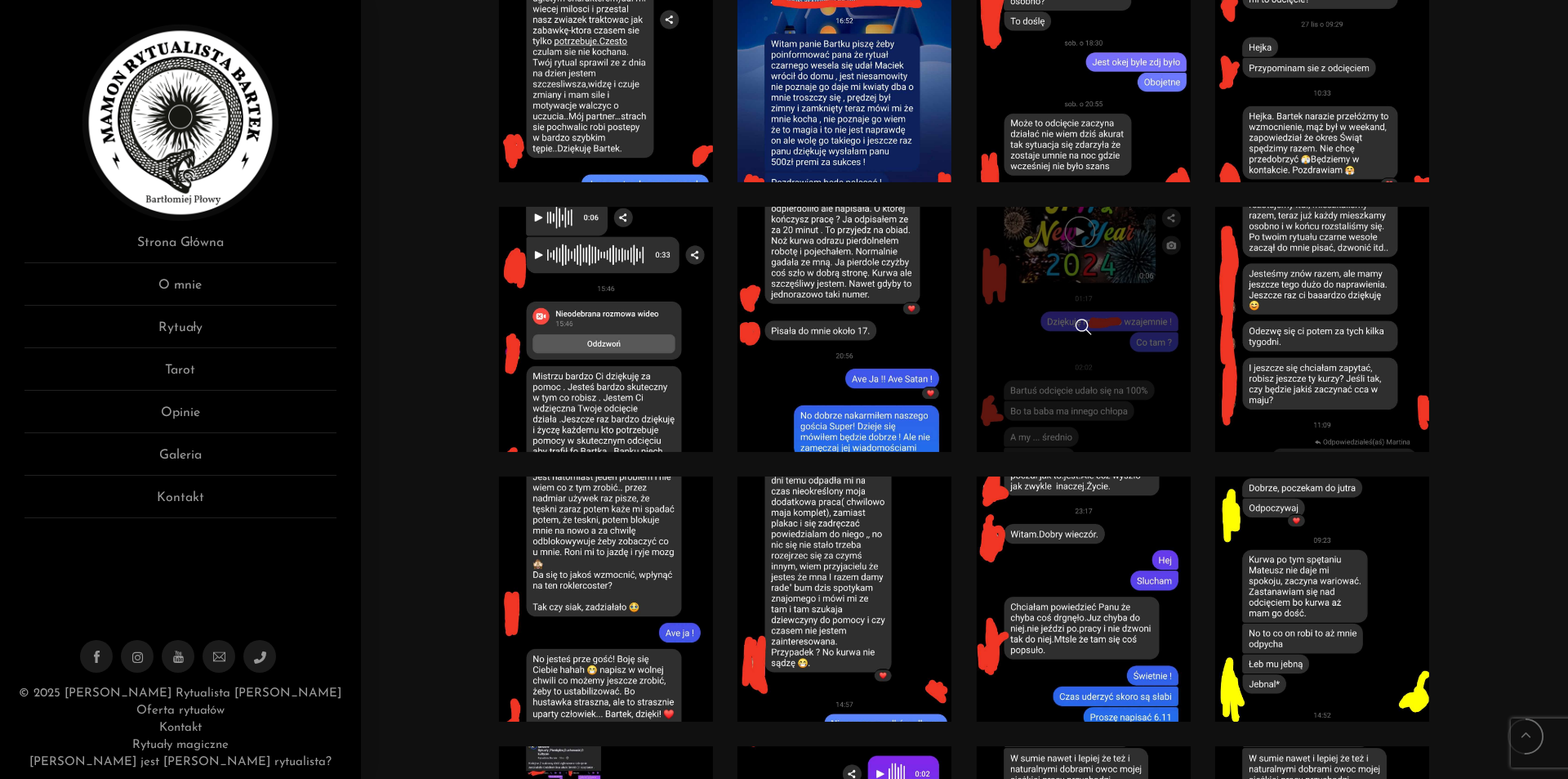
click at [1143, 398] on link at bounding box center [1084, 330] width 215 height 245
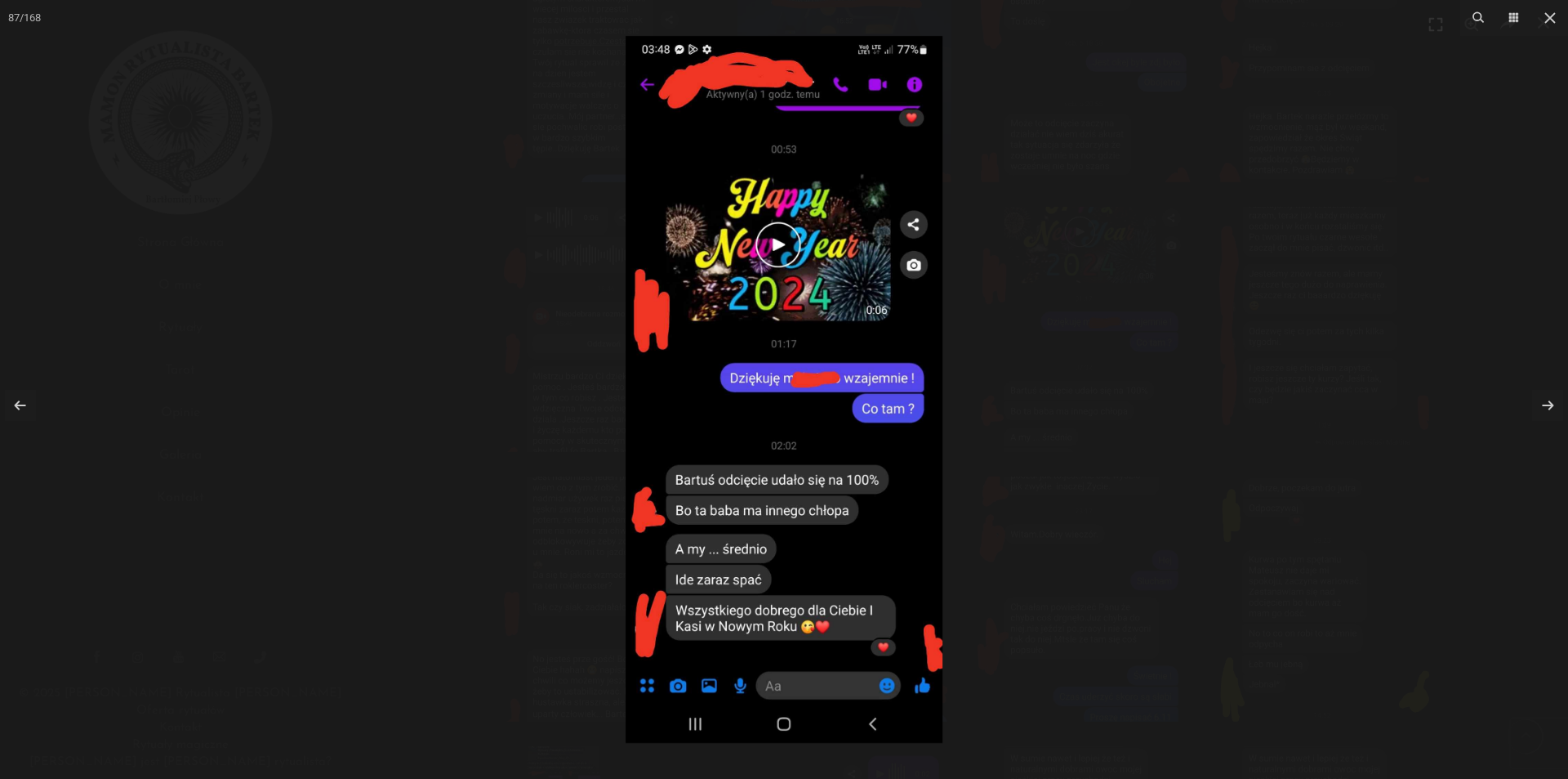
click at [1128, 404] on div at bounding box center [784, 390] width 1568 height 779
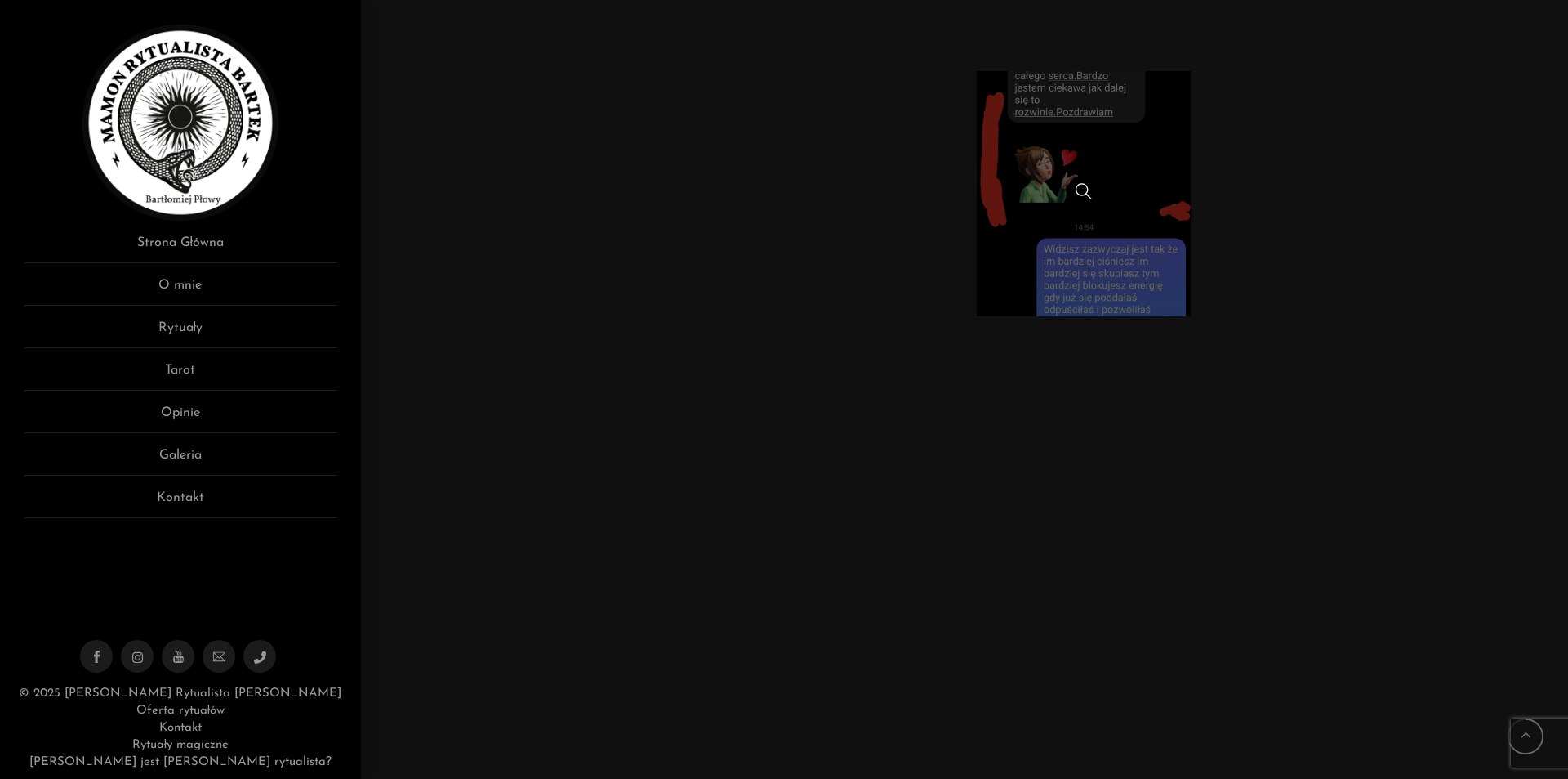
scroll to position [7588, 0]
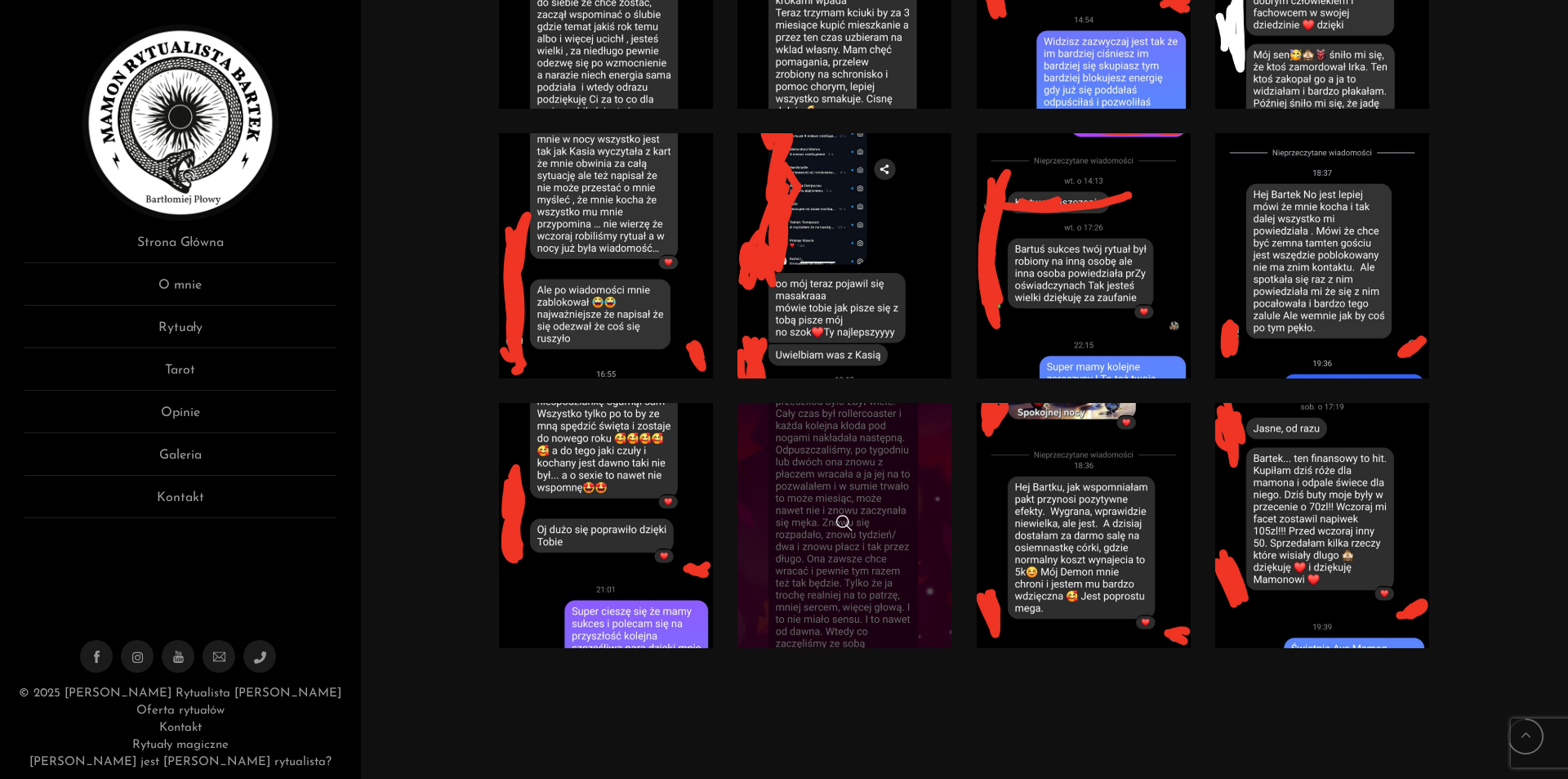
click at [944, 473] on link at bounding box center [845, 526] width 215 height 245
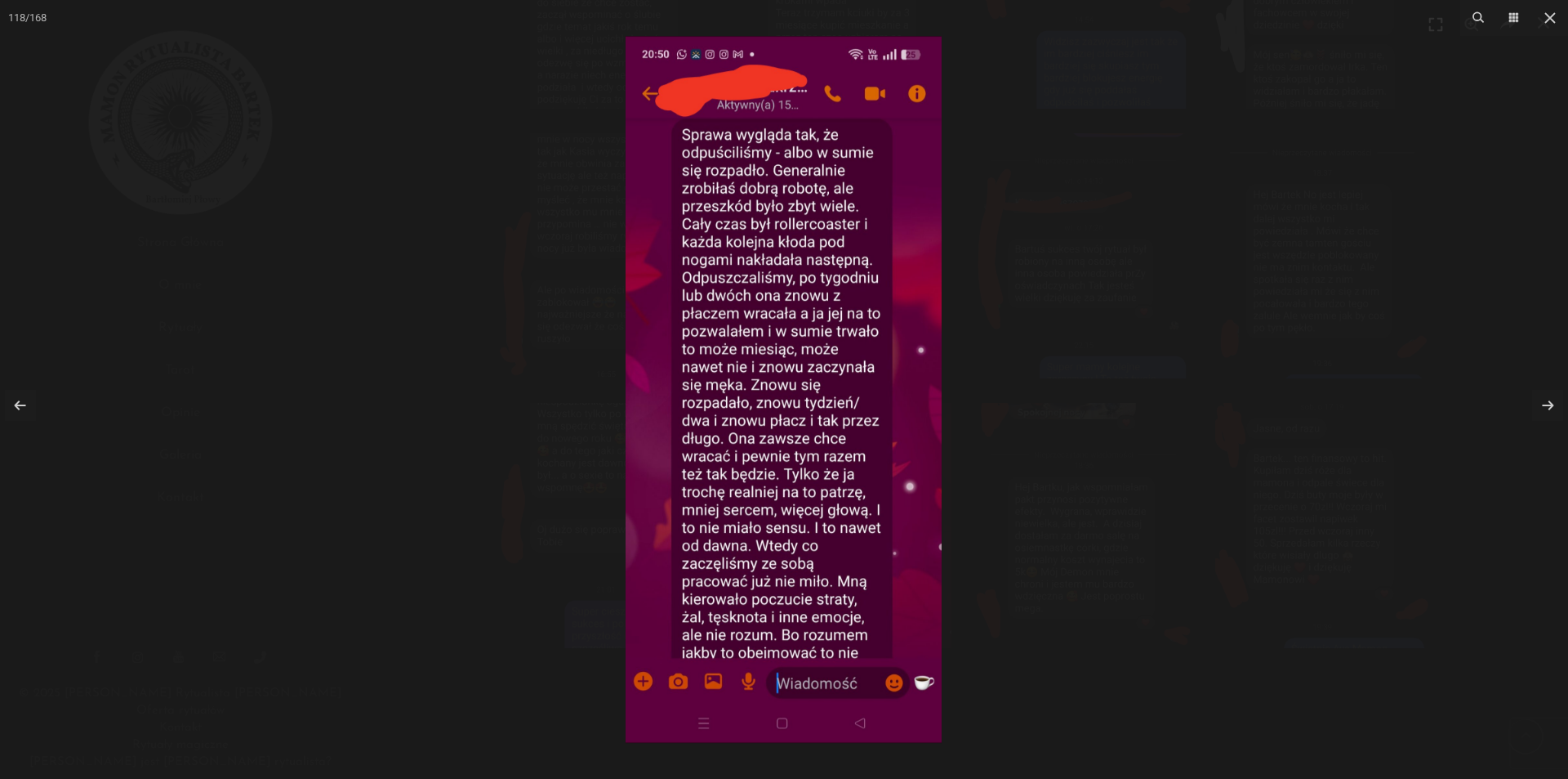
click at [1130, 463] on div at bounding box center [784, 390] width 1568 height 779
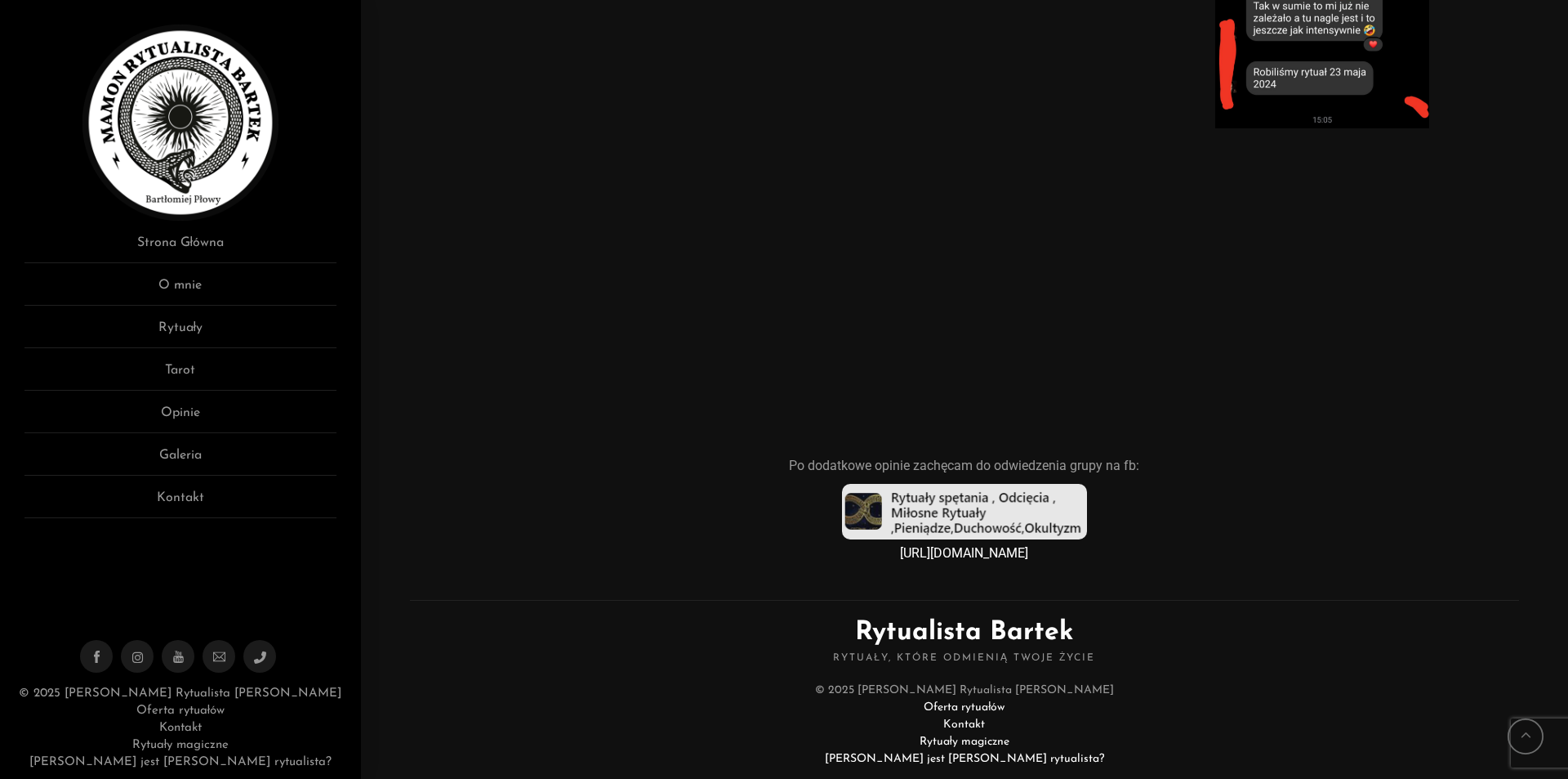
scroll to position [11112, 0]
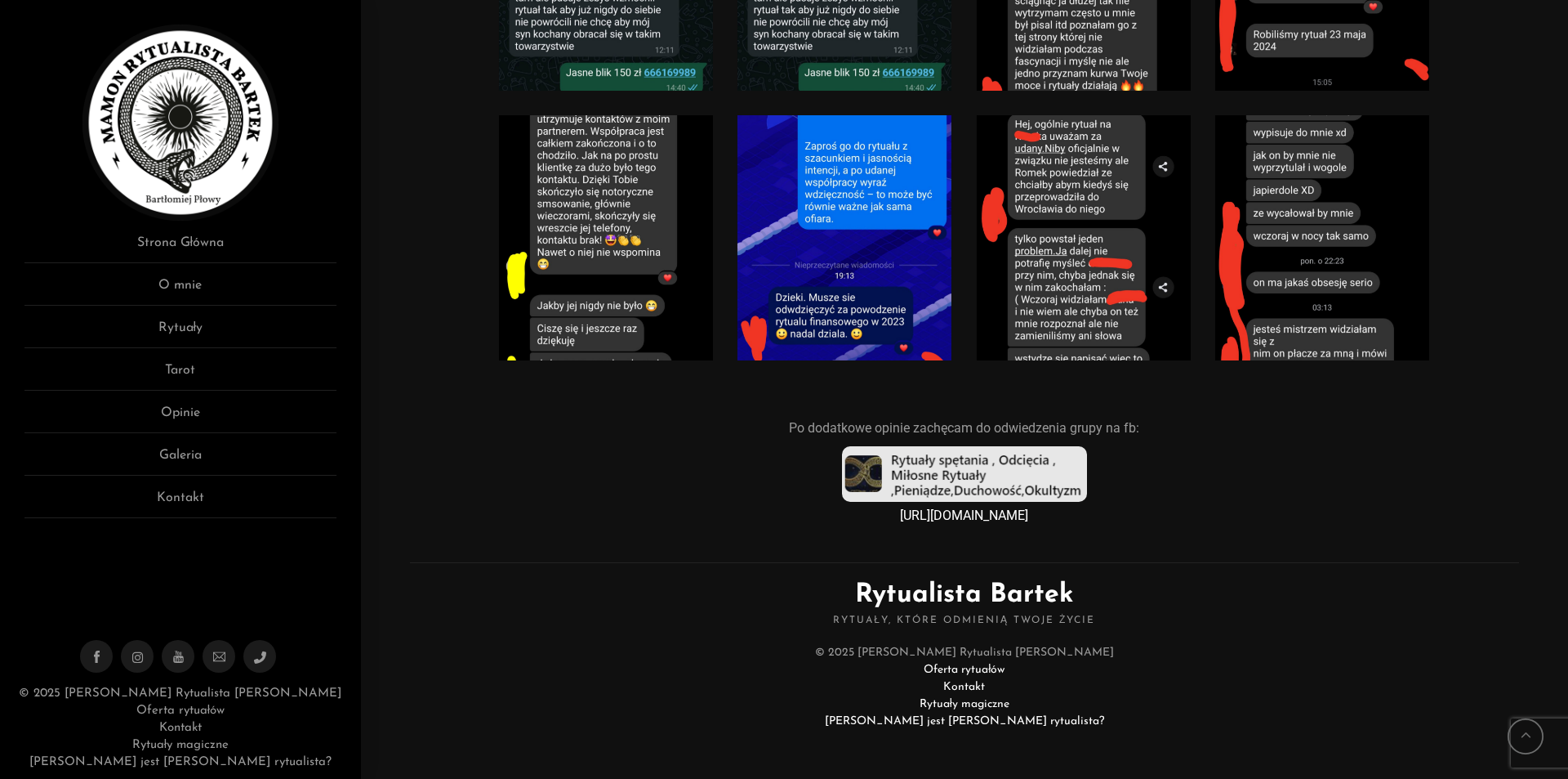
click at [1003, 721] on link "[PERSON_NAME] jest dobry rytualista?" at bounding box center [965, 721] width 280 height 12
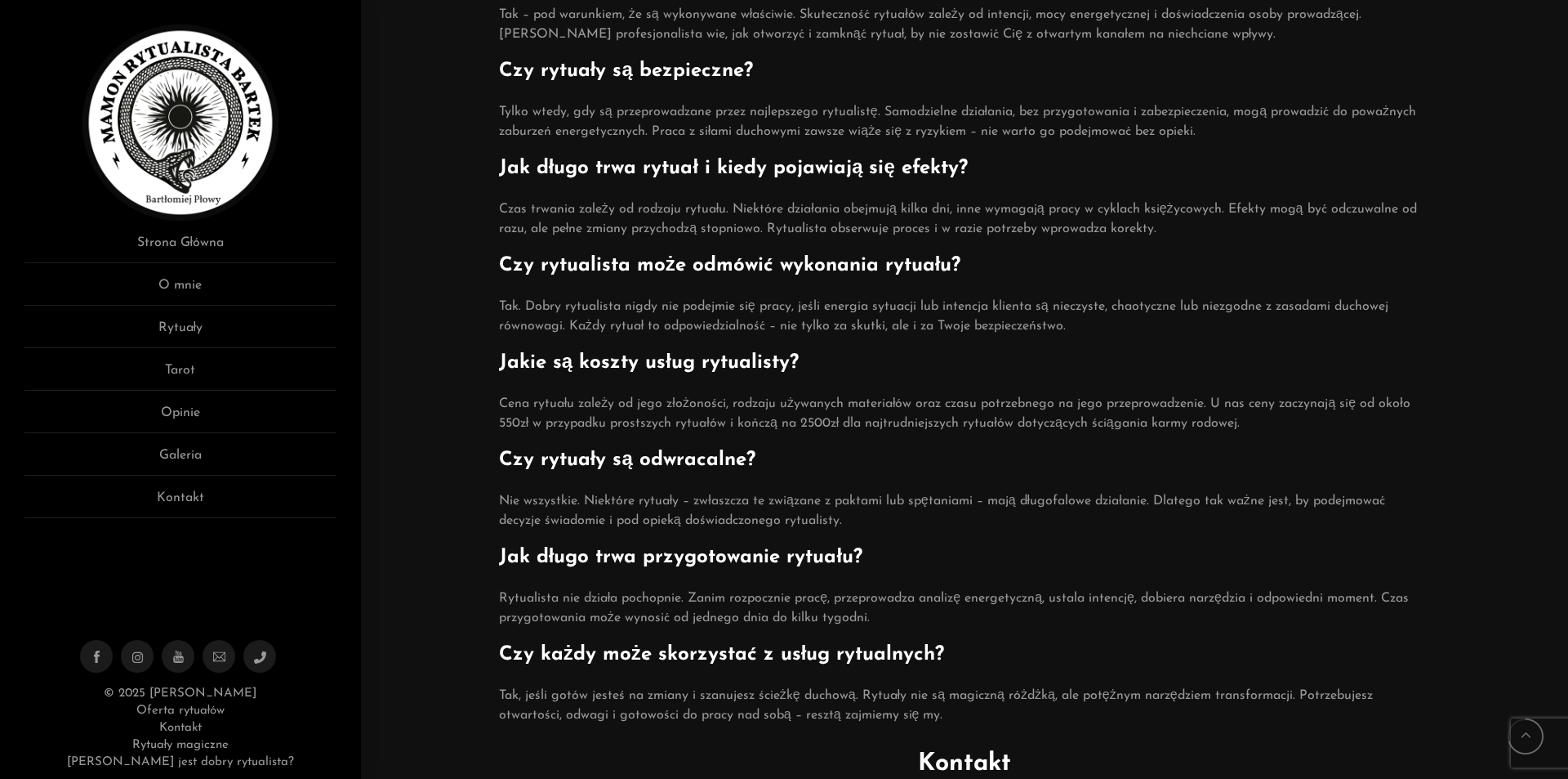
scroll to position [1090, 0]
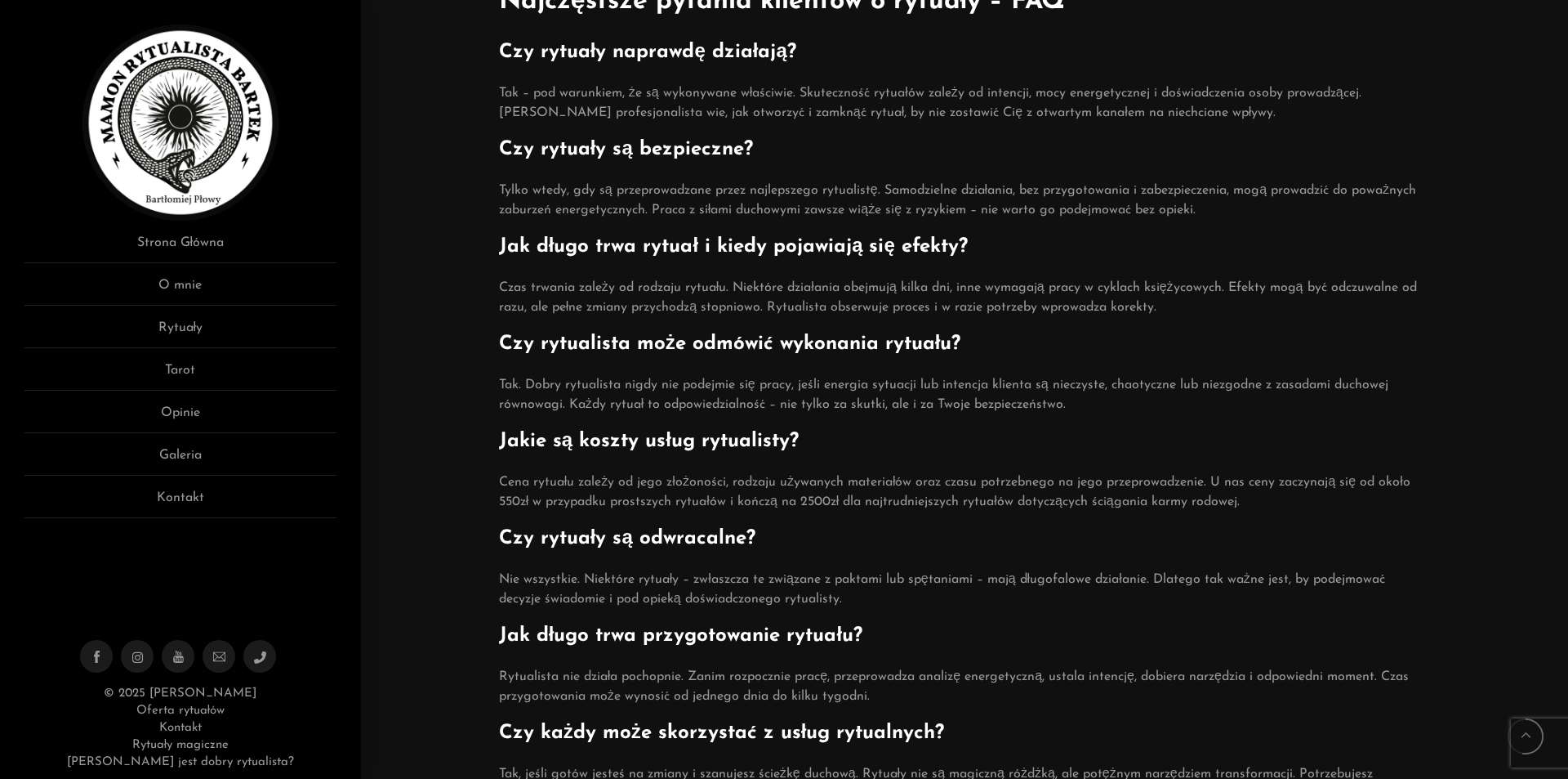
click at [179, 164] on img at bounding box center [180, 123] width 196 height 196
